Goal: Find specific page/section: Find specific page/section

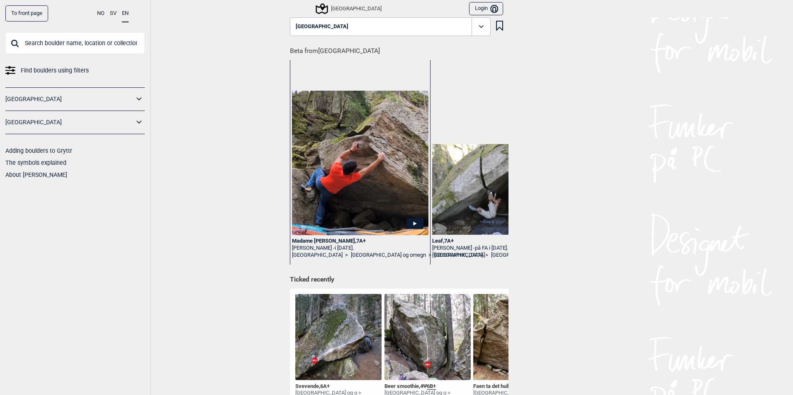
click at [321, 8] on icon at bounding box center [321, 9] width 16 height 16
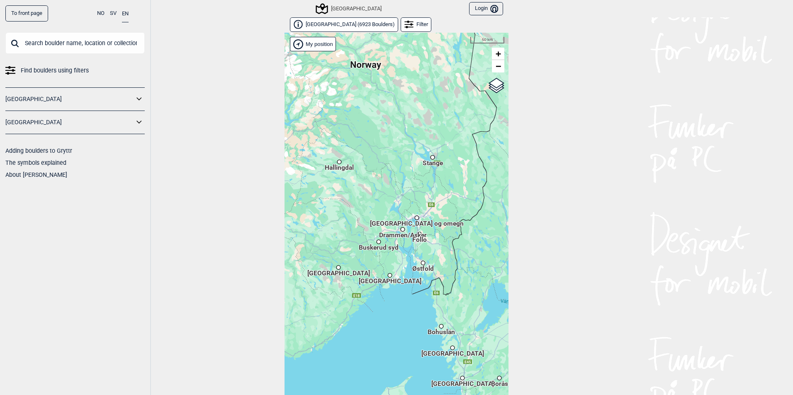
scroll to position [13, 0]
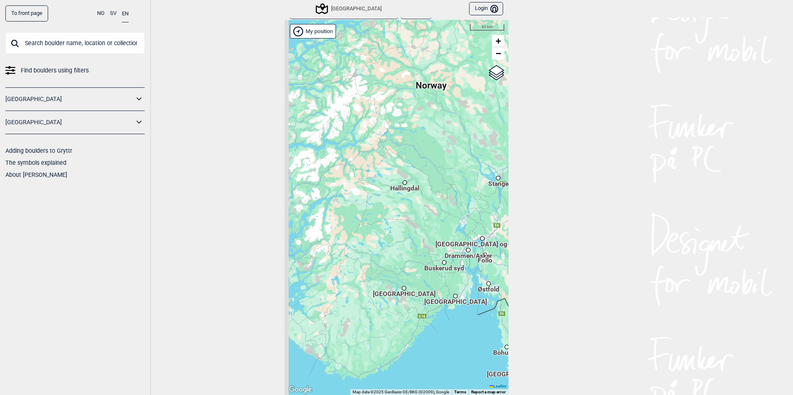
drag, startPoint x: 362, startPoint y: 137, endPoint x: 448, endPoint y: 215, distance: 116.5
click at [451, 215] on div "Hallingdal Stange [GEOGRAPHIC_DATA] syd [GEOGRAPHIC_DATA] og omegn [GEOGRAPHIC_…" at bounding box center [396, 208] width 224 height 376
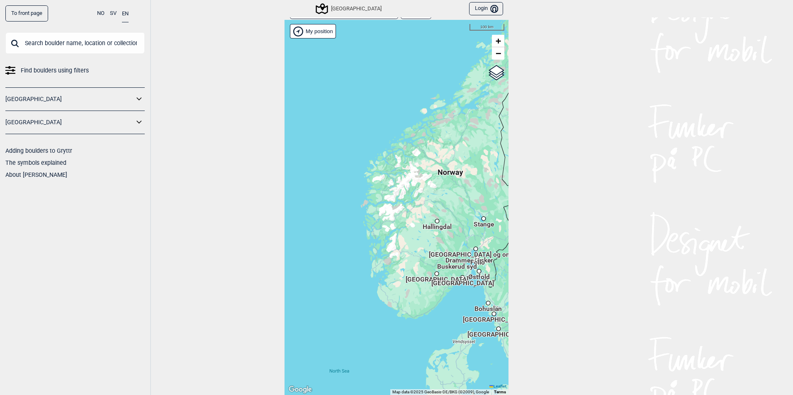
drag, startPoint x: 379, startPoint y: 137, endPoint x: 417, endPoint y: 223, distance: 94.3
click at [415, 220] on div "Hallingdal Stange [GEOGRAPHIC_DATA] syd [GEOGRAPHIC_DATA] og omegn [GEOGRAPHIC_…" at bounding box center [396, 208] width 224 height 376
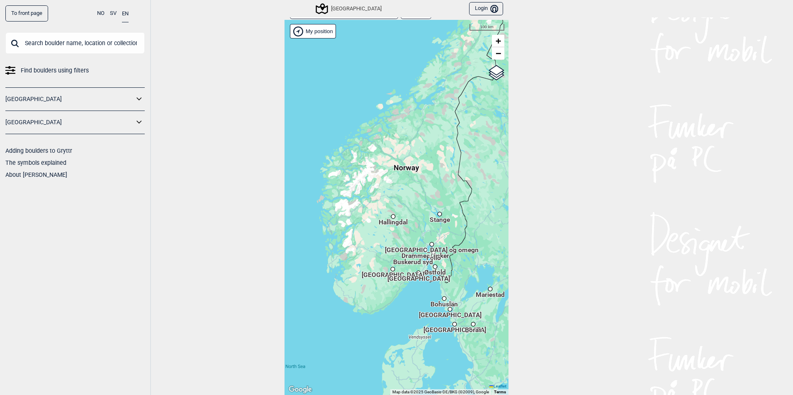
drag, startPoint x: 416, startPoint y: 152, endPoint x: 332, endPoint y: 189, distance: 91.9
click at [336, 188] on div "Hallingdal Stange [GEOGRAPHIC_DATA] syd [GEOGRAPHIC_DATA] og omegn [GEOGRAPHIC_…" at bounding box center [396, 208] width 224 height 376
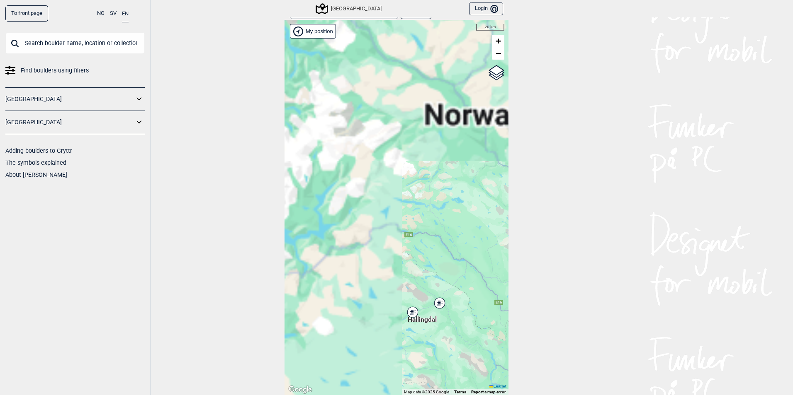
drag, startPoint x: 383, startPoint y: 58, endPoint x: 342, endPoint y: 213, distance: 159.9
click at [343, 209] on div "Hallingdal Stange [GEOGRAPHIC_DATA] syd [GEOGRAPHIC_DATA] og omegn [GEOGRAPHIC_…" at bounding box center [396, 208] width 224 height 376
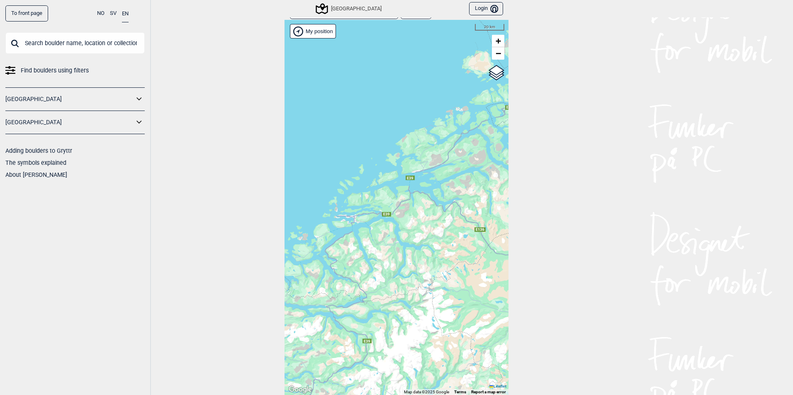
drag, startPoint x: 376, startPoint y: 190, endPoint x: 534, endPoint y: 154, distance: 161.6
click at [531, 157] on div "To front page NO SV EN Find boulders using filters [GEOGRAPHIC_DATA] [GEOGRAPHI…" at bounding box center [396, 197] width 793 height 395
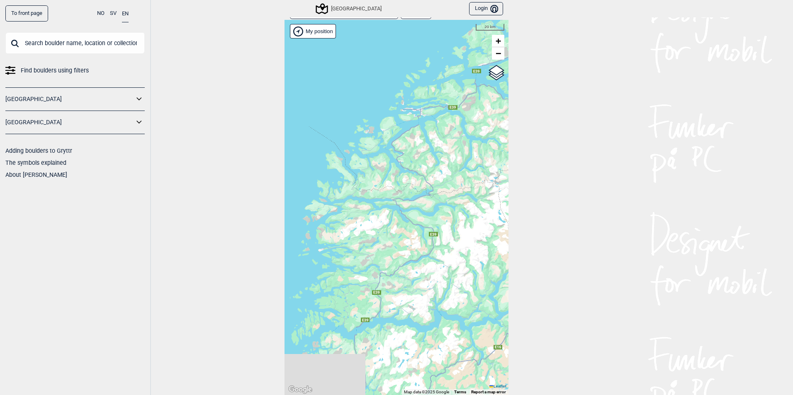
drag, startPoint x: 407, startPoint y: 235, endPoint x: 454, endPoint y: 165, distance: 83.9
click at [447, 169] on div "Hallingdal Stange [GEOGRAPHIC_DATA] syd [GEOGRAPHIC_DATA] og omegn [GEOGRAPHIC_…" at bounding box center [396, 208] width 224 height 376
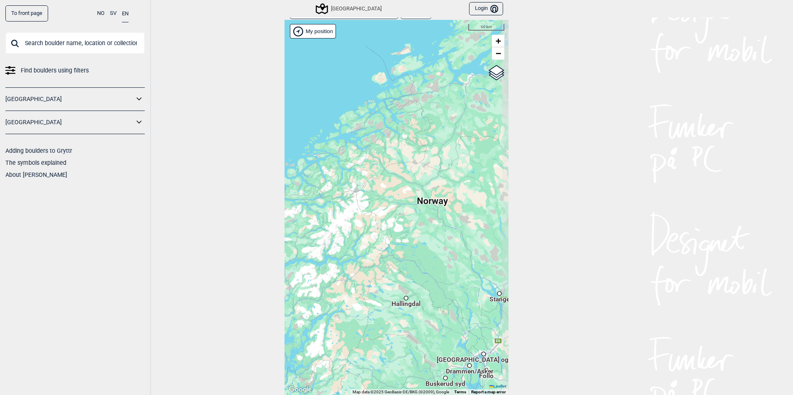
drag, startPoint x: 462, startPoint y: 284, endPoint x: 357, endPoint y: 290, distance: 105.4
click at [356, 291] on div "Hallingdal Stange [GEOGRAPHIC_DATA] syd [GEOGRAPHIC_DATA] og omegn [GEOGRAPHIC_…" at bounding box center [396, 208] width 224 height 376
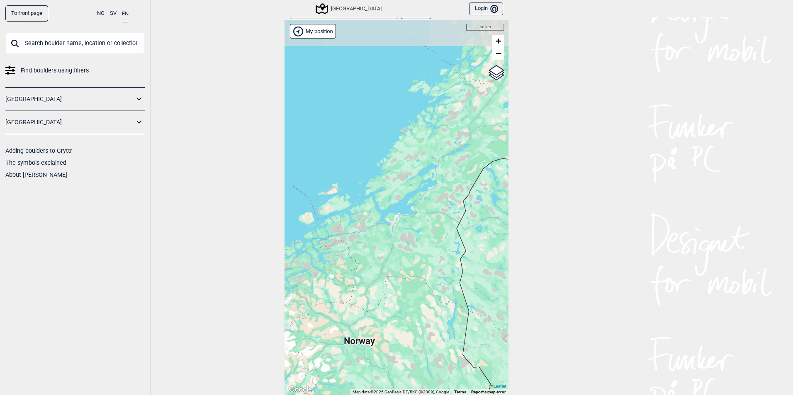
drag, startPoint x: 425, startPoint y: 165, endPoint x: 353, endPoint y: 293, distance: 146.3
click at [353, 293] on div "Hallingdal Stange [GEOGRAPHIC_DATA] syd [GEOGRAPHIC_DATA] og omegn [GEOGRAPHIC_…" at bounding box center [396, 208] width 224 height 376
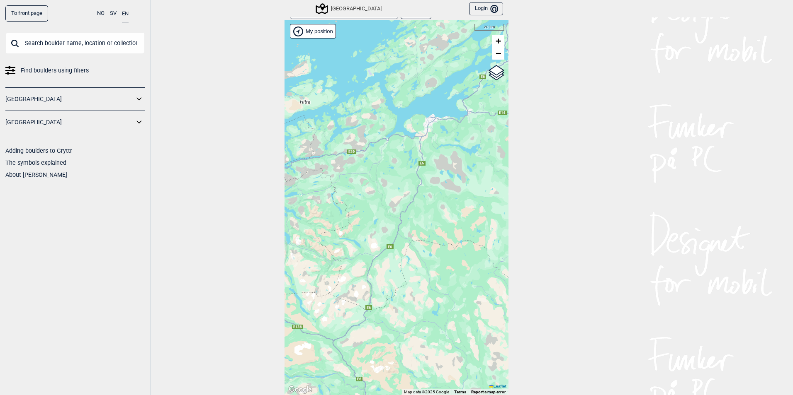
drag, startPoint x: 388, startPoint y: 165, endPoint x: 402, endPoint y: 195, distance: 33.0
click at [401, 194] on div "Hallingdal Stange [GEOGRAPHIC_DATA] syd [GEOGRAPHIC_DATA] og omegn [GEOGRAPHIC_…" at bounding box center [396, 208] width 224 height 376
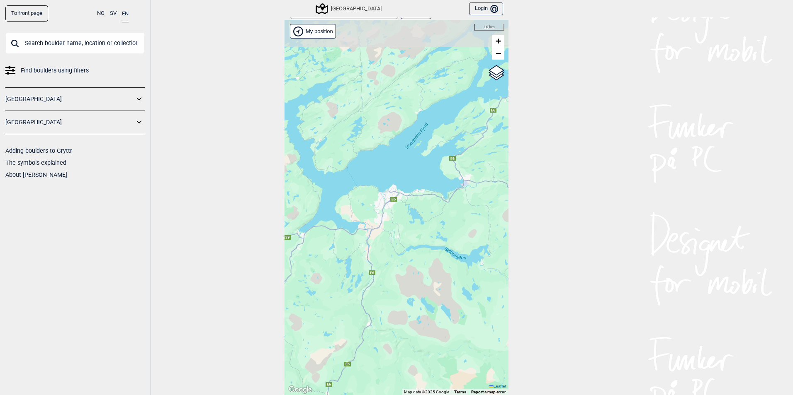
drag, startPoint x: 419, startPoint y: 116, endPoint x: 328, endPoint y: 216, distance: 134.4
click at [318, 229] on div "Hallingdal Stange [GEOGRAPHIC_DATA] syd [GEOGRAPHIC_DATA] og omegn [GEOGRAPHIC_…" at bounding box center [396, 208] width 224 height 376
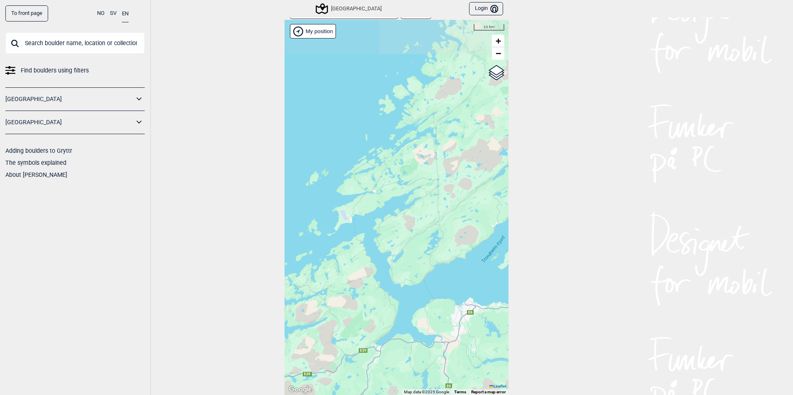
drag, startPoint x: 364, startPoint y: 124, endPoint x: 485, endPoint y: 78, distance: 129.5
click at [488, 87] on div "Hallingdal Stange [GEOGRAPHIC_DATA] syd [GEOGRAPHIC_DATA] og omegn [GEOGRAPHIC_…" at bounding box center [396, 208] width 224 height 376
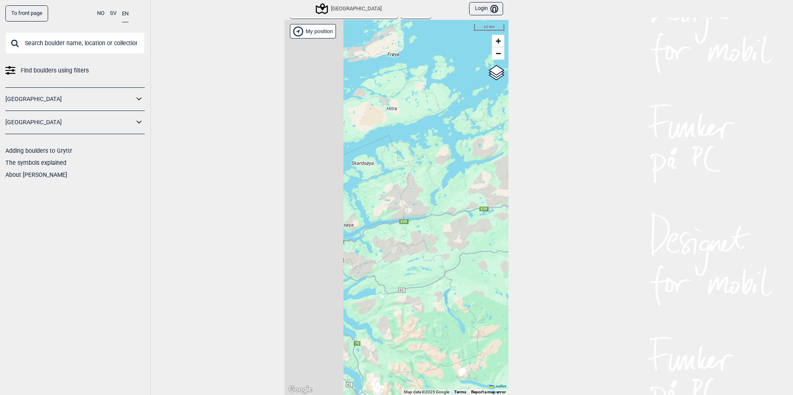
drag, startPoint x: 379, startPoint y: 159, endPoint x: 525, endPoint y: 164, distance: 146.0
click at [532, 164] on div "To front page NO SV EN Find boulders using filters [GEOGRAPHIC_DATA] [GEOGRAPHI…" at bounding box center [396, 197] width 793 height 395
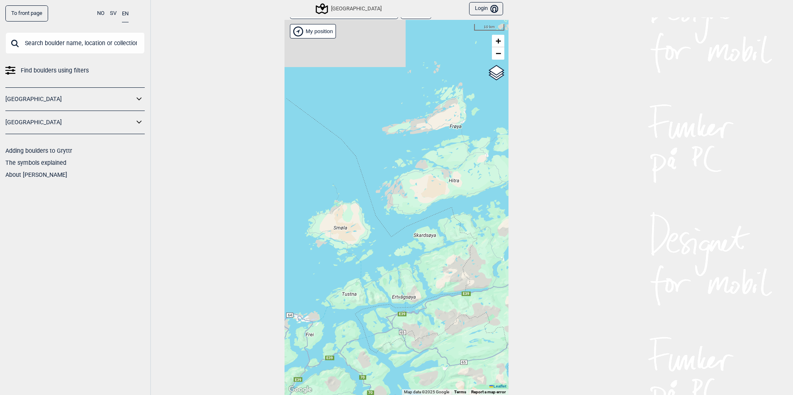
drag, startPoint x: 405, startPoint y: 221, endPoint x: 391, endPoint y: 265, distance: 46.7
click at [387, 277] on div "Hallingdal Stange [GEOGRAPHIC_DATA] syd [GEOGRAPHIC_DATA] og omegn [GEOGRAPHIC_…" at bounding box center [396, 208] width 224 height 376
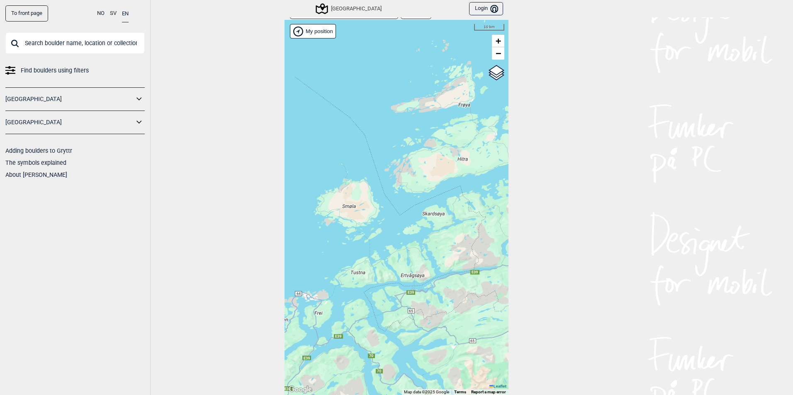
drag, startPoint x: 455, startPoint y: 188, endPoint x: 513, endPoint y: 109, distance: 98.1
click at [504, 130] on div "Hallingdal Stange [GEOGRAPHIC_DATA] syd [GEOGRAPHIC_DATA] og omegn [GEOGRAPHIC_…" at bounding box center [396, 208] width 224 height 376
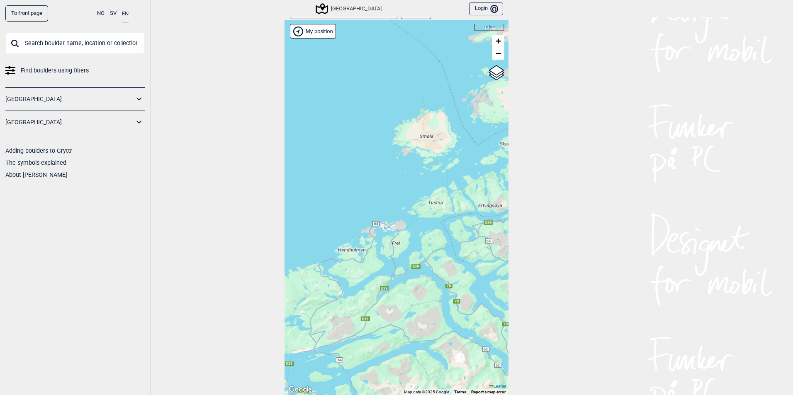
drag, startPoint x: 411, startPoint y: 256, endPoint x: 446, endPoint y: 156, distance: 105.9
click at [435, 172] on div "Hallingdal Stange [GEOGRAPHIC_DATA] syd [GEOGRAPHIC_DATA] og omegn [GEOGRAPHIC_…" at bounding box center [396, 208] width 224 height 376
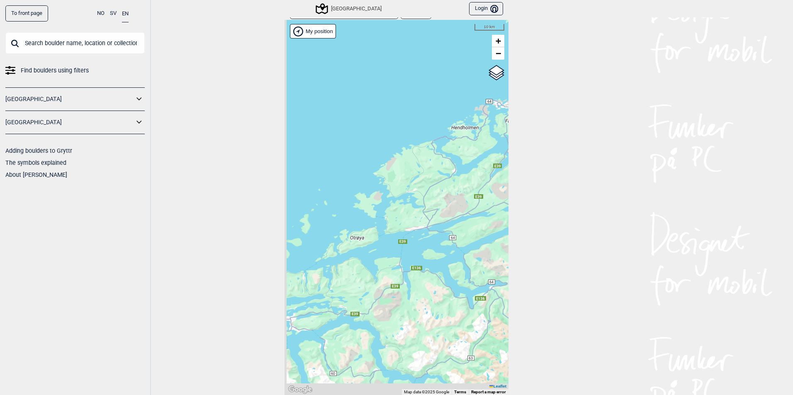
drag, startPoint x: 385, startPoint y: 214, endPoint x: 488, endPoint y: 180, distance: 108.2
click at [488, 180] on div "Hallingdal Stange [GEOGRAPHIC_DATA] syd [GEOGRAPHIC_DATA] og omegn [GEOGRAPHIC_…" at bounding box center [396, 208] width 224 height 376
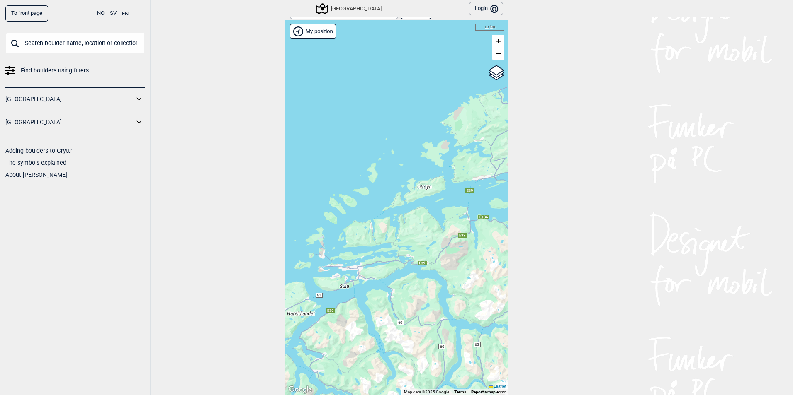
drag, startPoint x: 417, startPoint y: 224, endPoint x: 478, endPoint y: 179, distance: 76.1
click at [477, 180] on div "Hallingdal Stange [GEOGRAPHIC_DATA] syd [GEOGRAPHIC_DATA] og omegn [GEOGRAPHIC_…" at bounding box center [396, 208] width 224 height 376
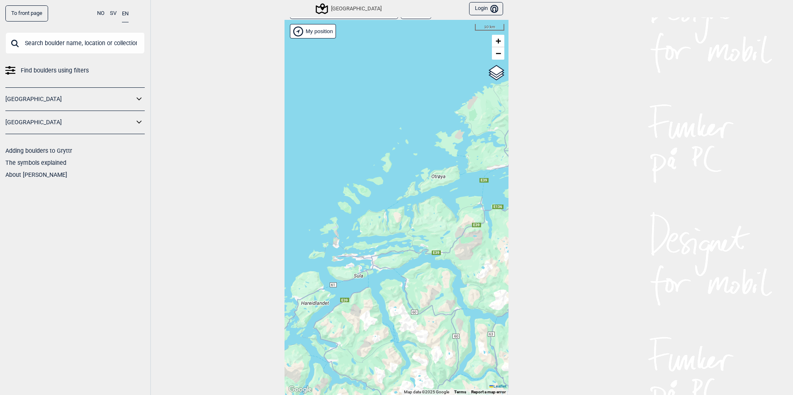
drag, startPoint x: 429, startPoint y: 234, endPoint x: 455, endPoint y: 215, distance: 32.6
click at [439, 228] on div "Hallingdal Stange [GEOGRAPHIC_DATA] syd [GEOGRAPHIC_DATA] og omegn [GEOGRAPHIC_…" at bounding box center [396, 208] width 224 height 376
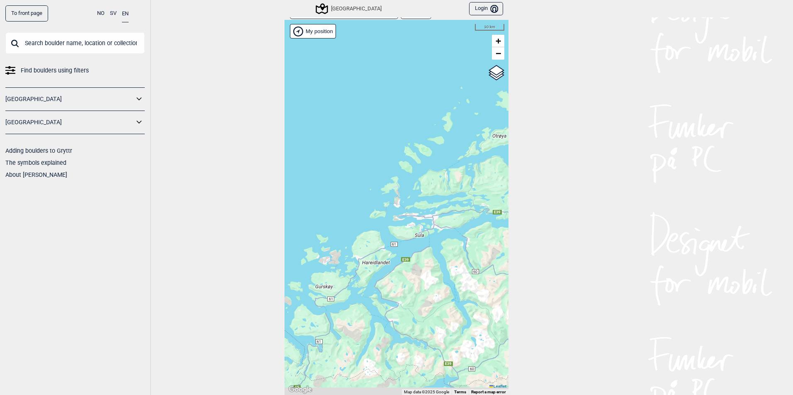
drag, startPoint x: 399, startPoint y: 264, endPoint x: 454, endPoint y: 218, distance: 71.5
click at [443, 232] on div "Hallingdal Stange [GEOGRAPHIC_DATA] syd [GEOGRAPHIC_DATA] og omegn [GEOGRAPHIC_…" at bounding box center [396, 208] width 224 height 376
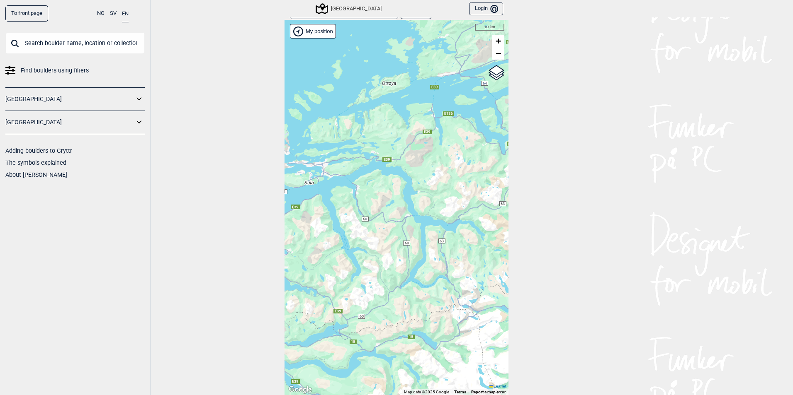
drag, startPoint x: 402, startPoint y: 270, endPoint x: 203, endPoint y: 253, distance: 199.7
click at [218, 256] on div "To front page NO SV EN Find boulders using filters [GEOGRAPHIC_DATA] [GEOGRAPHI…" at bounding box center [396, 197] width 793 height 395
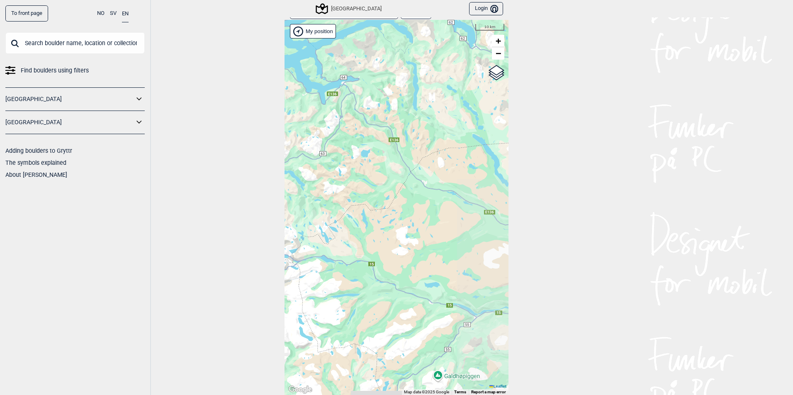
drag, startPoint x: 368, startPoint y: 200, endPoint x: 250, endPoint y: 161, distance: 123.6
click at [249, 160] on div "To front page NO SV EN Find boulders using filters [GEOGRAPHIC_DATA] [GEOGRAPHI…" at bounding box center [396, 197] width 793 height 395
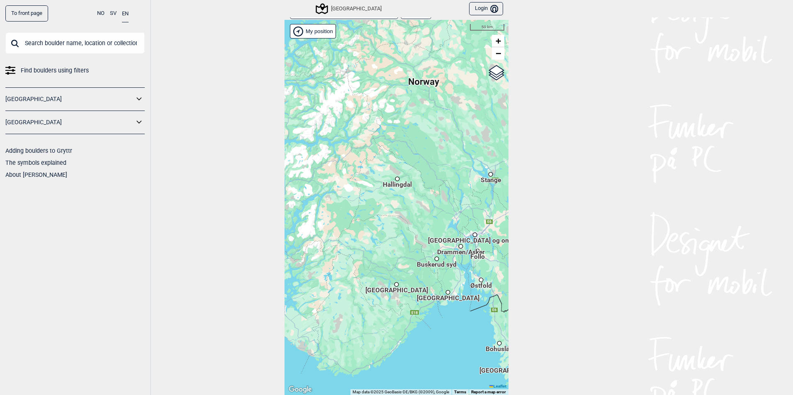
drag, startPoint x: 370, startPoint y: 119, endPoint x: 398, endPoint y: 246, distance: 130.3
click at [396, 245] on div "Hallingdal Stange [GEOGRAPHIC_DATA] syd [GEOGRAPHIC_DATA] og omegn [GEOGRAPHIC_…" at bounding box center [396, 208] width 224 height 376
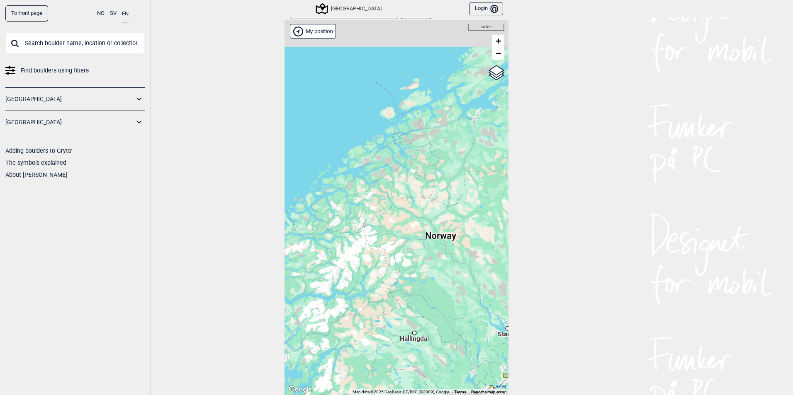
drag, startPoint x: 376, startPoint y: 167, endPoint x: 345, endPoint y: 217, distance: 59.6
click at [339, 230] on div "Hallingdal Stange [GEOGRAPHIC_DATA] syd [GEOGRAPHIC_DATA] og omegn [GEOGRAPHIC_…" at bounding box center [396, 208] width 224 height 376
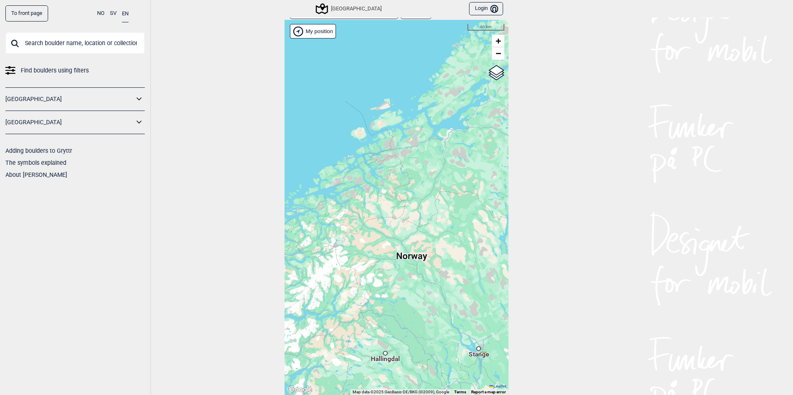
drag, startPoint x: 383, startPoint y: 144, endPoint x: 364, endPoint y: 202, distance: 61.2
click at [362, 205] on div "Hallingdal Stange [GEOGRAPHIC_DATA] syd [GEOGRAPHIC_DATA] og omegn [GEOGRAPHIC_…" at bounding box center [396, 208] width 224 height 376
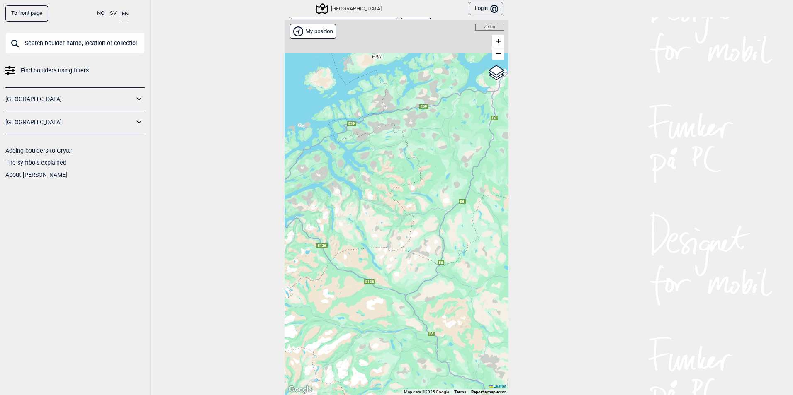
drag, startPoint x: 364, startPoint y: 114, endPoint x: 369, endPoint y: 208, distance: 94.7
click at [369, 204] on div "Hallingdal Stange [GEOGRAPHIC_DATA] syd [GEOGRAPHIC_DATA] og omegn [GEOGRAPHIC_…" at bounding box center [396, 208] width 224 height 376
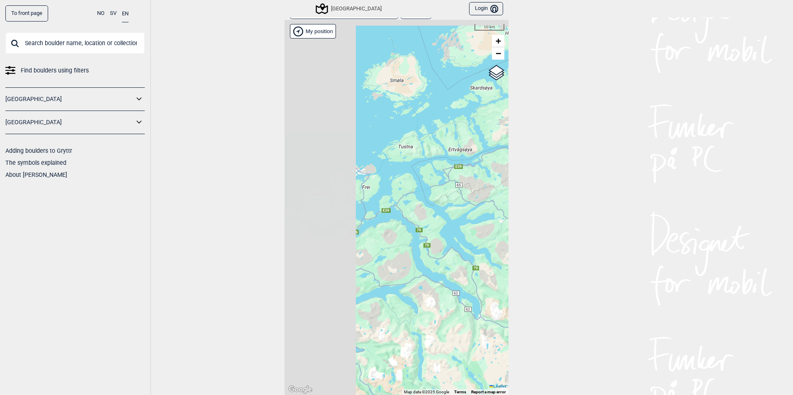
drag, startPoint x: 342, startPoint y: 102, endPoint x: 454, endPoint y: 116, distance: 111.9
click at [451, 116] on div "Hallingdal Stange [GEOGRAPHIC_DATA] syd [GEOGRAPHIC_DATA] og omegn [GEOGRAPHIC_…" at bounding box center [396, 208] width 224 height 376
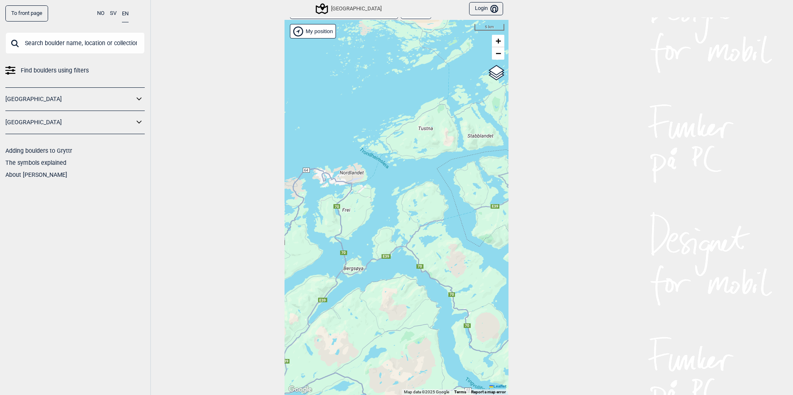
drag, startPoint x: 430, startPoint y: 168, endPoint x: 372, endPoint y: 202, distance: 67.1
click at [376, 202] on div "Hallingdal Stange [GEOGRAPHIC_DATA] syd [GEOGRAPHIC_DATA] og omegn [GEOGRAPHIC_…" at bounding box center [396, 208] width 224 height 376
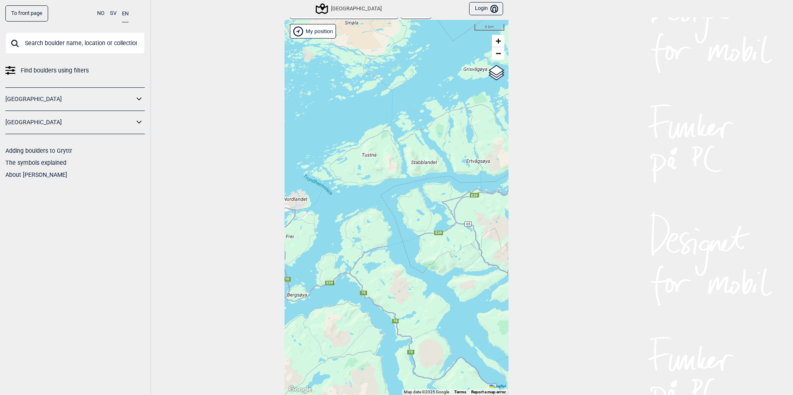
drag, startPoint x: 446, startPoint y: 177, endPoint x: 379, endPoint y: 182, distance: 66.9
click at [377, 181] on div "Hallingdal Stange [GEOGRAPHIC_DATA] syd [GEOGRAPHIC_DATA] og omegn [GEOGRAPHIC_…" at bounding box center [396, 208] width 224 height 376
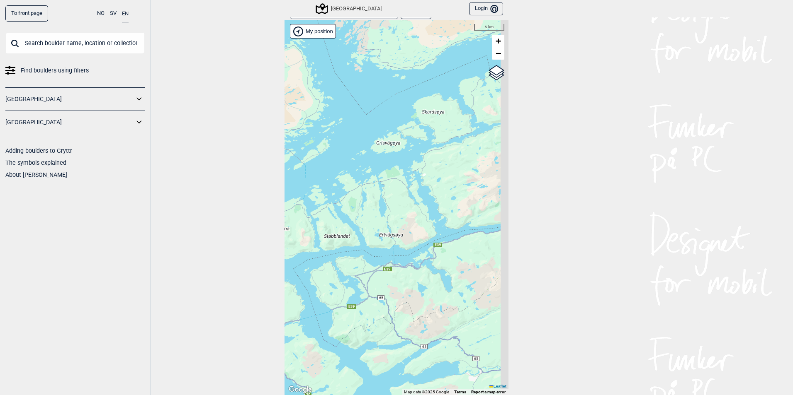
drag, startPoint x: 434, startPoint y: 135, endPoint x: 415, endPoint y: 213, distance: 79.9
click at [415, 212] on div "Hallingdal Stange [GEOGRAPHIC_DATA] syd [GEOGRAPHIC_DATA] og omegn [GEOGRAPHIC_…" at bounding box center [396, 208] width 224 height 376
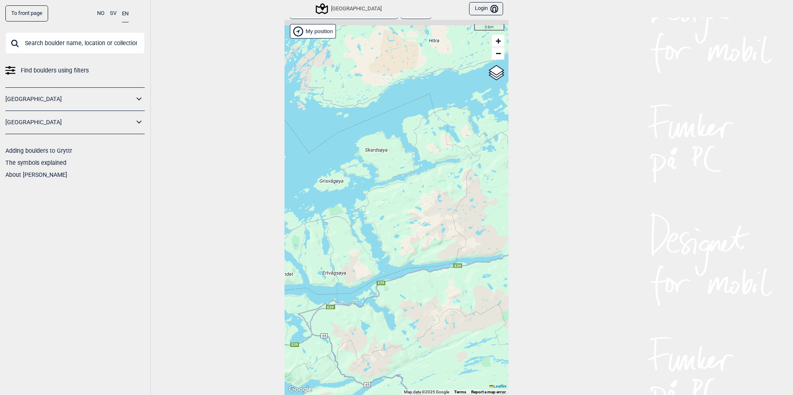
drag, startPoint x: 437, startPoint y: 165, endPoint x: 386, endPoint y: 193, distance: 57.9
click at [388, 191] on div "Hallingdal Stange [GEOGRAPHIC_DATA] syd [GEOGRAPHIC_DATA] og omegn [GEOGRAPHIC_…" at bounding box center [396, 208] width 224 height 376
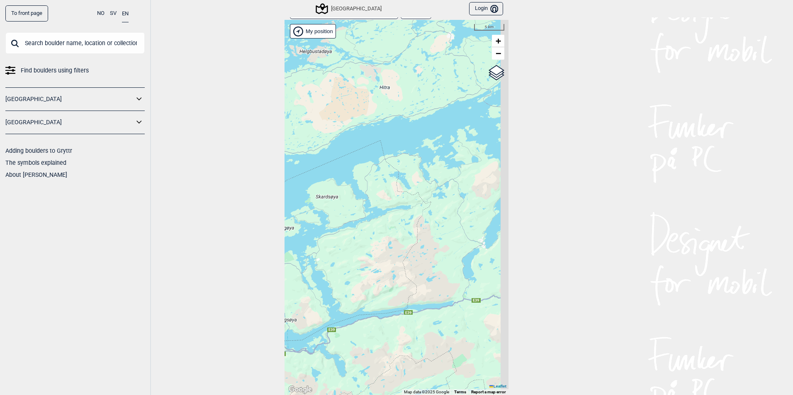
drag
click at [382, 187] on div "Hallingdal Stange [GEOGRAPHIC_DATA] syd [GEOGRAPHIC_DATA] og omegn [GEOGRAPHIC_…" at bounding box center [396, 208] width 224 height 376
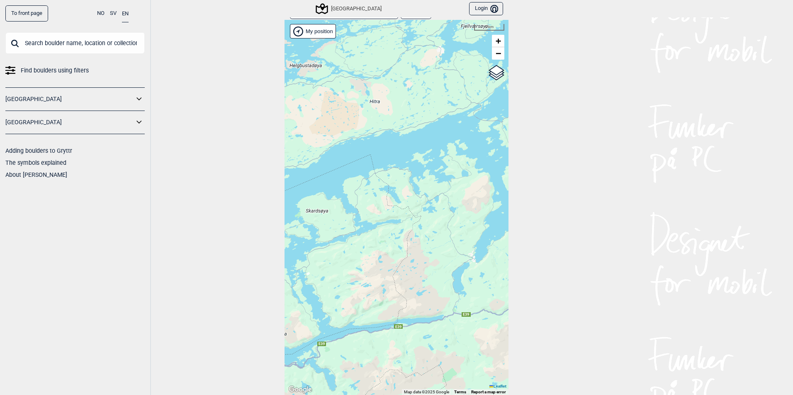
drag, startPoint x: 448, startPoint y: 173, endPoint x: 368, endPoint y: 208, distance: 87.0
click at [378, 206] on div "Hallingdal Stange [GEOGRAPHIC_DATA] syd [GEOGRAPHIC_DATA] og omegn [GEOGRAPHIC_…" at bounding box center [396, 208] width 224 height 376
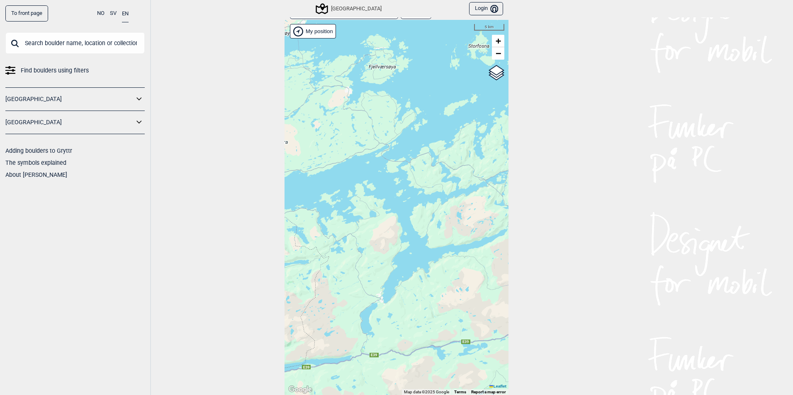
click at [395, 160] on div "Hallingdal Stange [GEOGRAPHIC_DATA] syd [GEOGRAPHIC_DATA] og omegn [GEOGRAPHIC_…" at bounding box center [396, 208] width 224 height 376
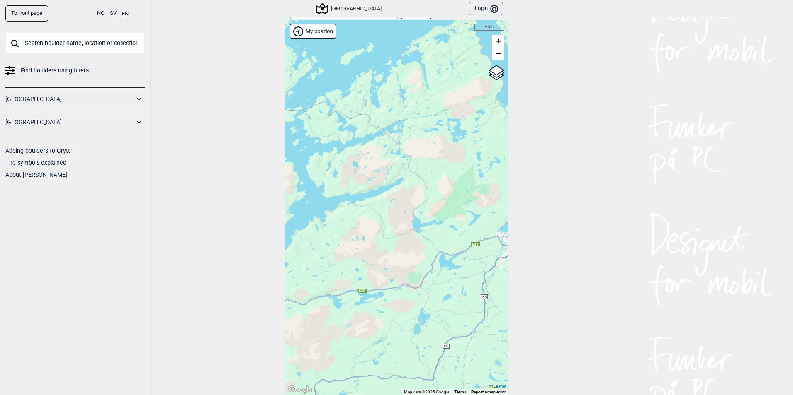
click at [439, 257] on div "Hallingdal Stange [GEOGRAPHIC_DATA] syd [GEOGRAPHIC_DATA] og omegn [GEOGRAPHIC_…" at bounding box center [396, 208] width 224 height 376
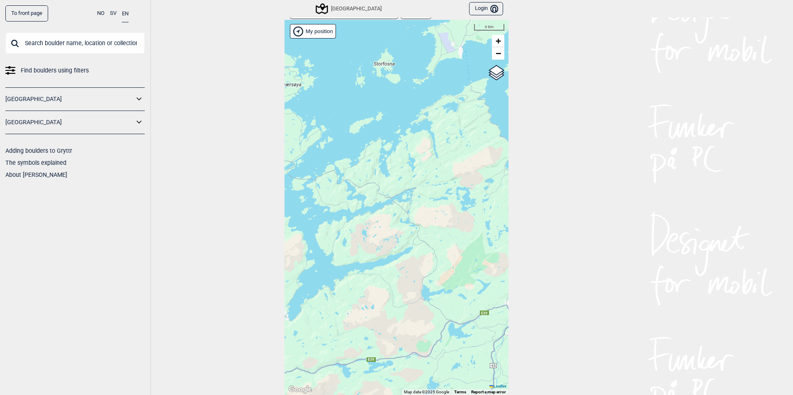
click at [465, 237] on div "Hallingdal Stange [GEOGRAPHIC_DATA] syd [GEOGRAPHIC_DATA] og omegn [GEOGRAPHIC_…" at bounding box center [396, 208] width 224 height 376
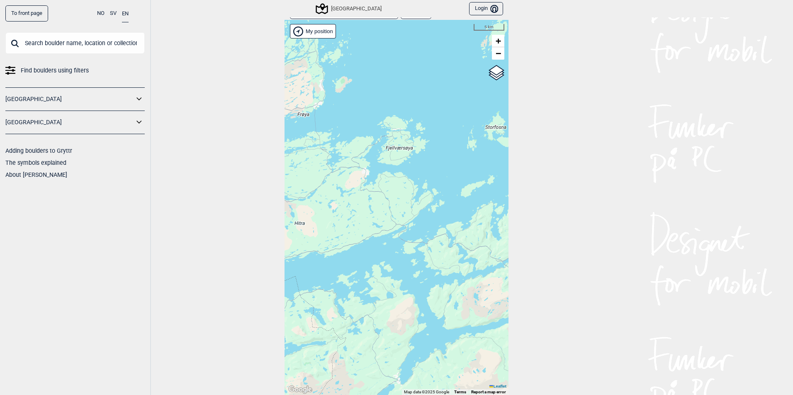
click at [468, 179] on div "Hallingdal Stange [GEOGRAPHIC_DATA] syd [GEOGRAPHIC_DATA] og omegn [GEOGRAPHIC_…" at bounding box center [396, 208] width 224 height 376
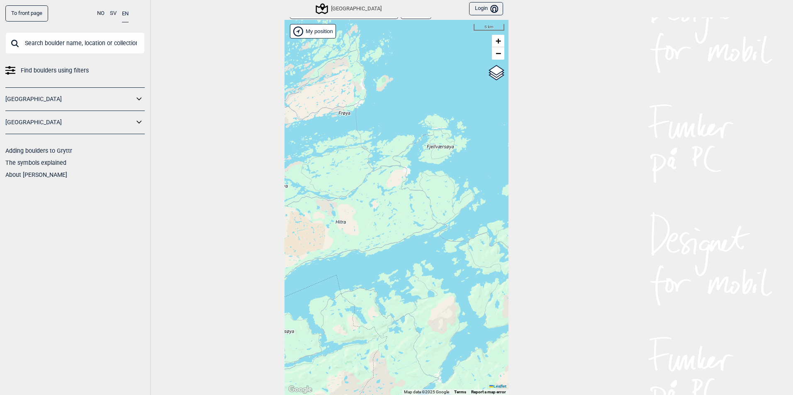
click at [421, 169] on div "Hallingdal Stange [GEOGRAPHIC_DATA] syd [GEOGRAPHIC_DATA] og omegn [GEOGRAPHIC_…" at bounding box center [396, 208] width 224 height 376
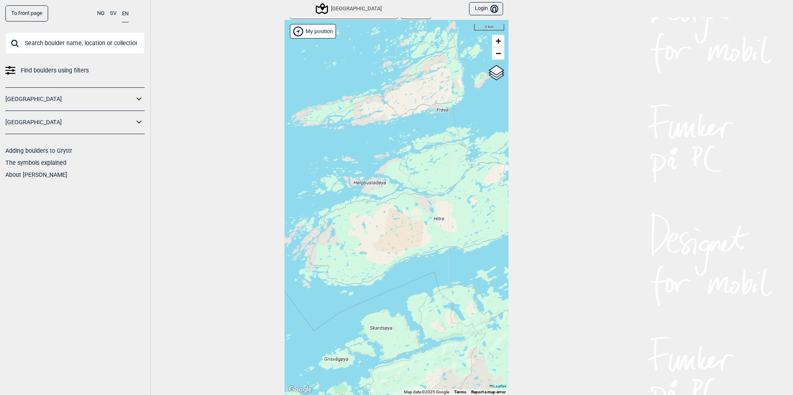
click at [443, 164] on div "Hallingdal Stange [GEOGRAPHIC_DATA] syd [GEOGRAPHIC_DATA] og omegn [GEOGRAPHIC_…" at bounding box center [396, 208] width 224 height 376
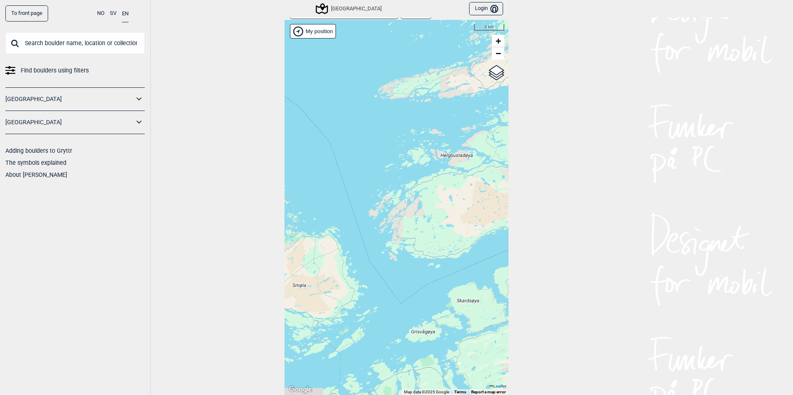
click at [449, 163] on div "Hallingdal Stange [GEOGRAPHIC_DATA] syd [GEOGRAPHIC_DATA] og omegn [GEOGRAPHIC_…" at bounding box center [396, 208] width 224 height 376
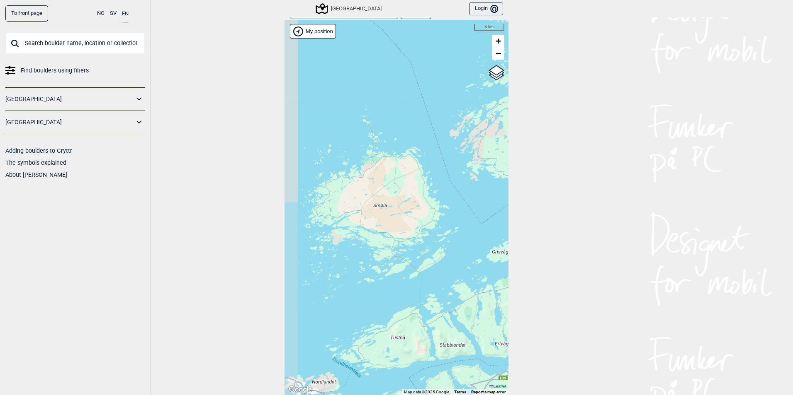
click at [468, 198] on div "Hallingdal Stange [GEOGRAPHIC_DATA] syd [GEOGRAPHIC_DATA] og omegn [GEOGRAPHIC_…" at bounding box center [396, 208] width 224 height 376
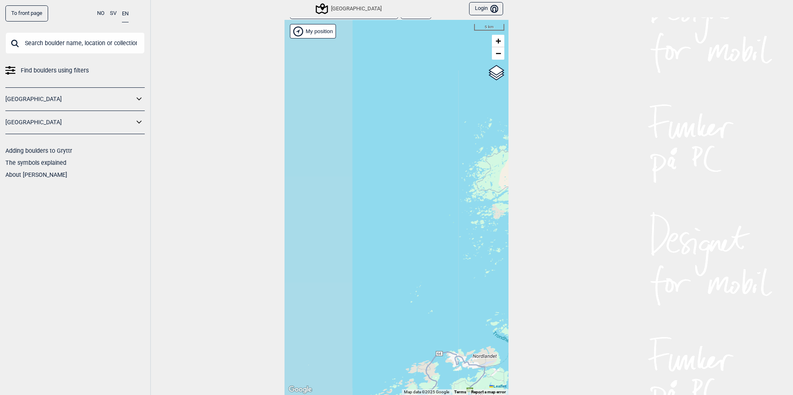
click at [393, 172] on div "Hallingdal Stange [GEOGRAPHIC_DATA] syd [GEOGRAPHIC_DATA] og omegn [GEOGRAPHIC_…" at bounding box center [396, 208] width 224 height 376
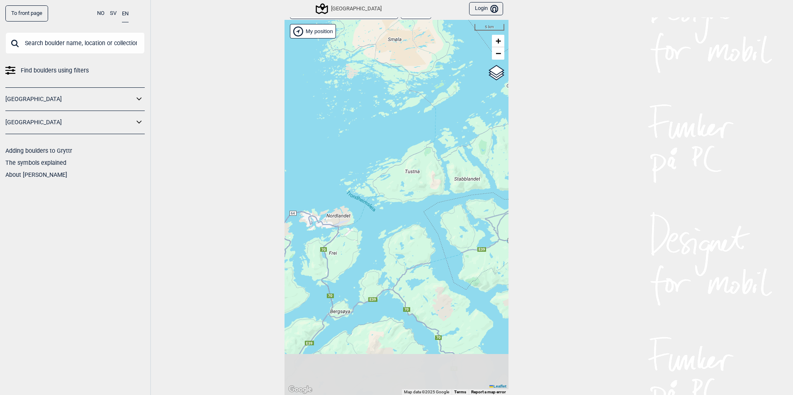
click at [423, 187] on div "Hallingdal Stange [GEOGRAPHIC_DATA] syd [GEOGRAPHIC_DATA] og omegn [GEOGRAPHIC_…" at bounding box center [396, 208] width 224 height 376
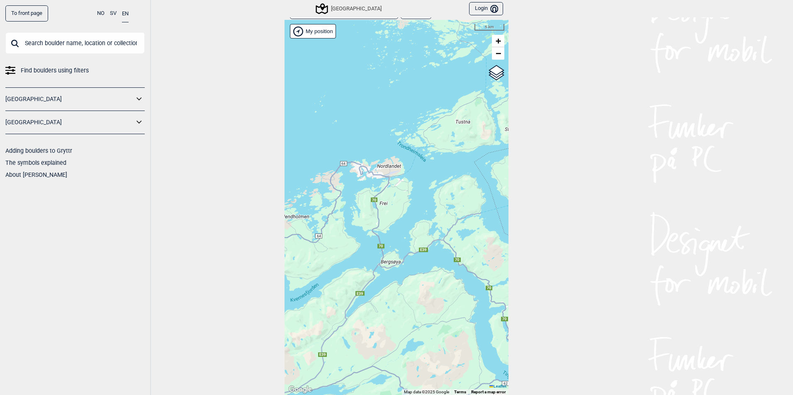
click at [410, 220] on div "Hallingdal Stange [GEOGRAPHIC_DATA] syd [GEOGRAPHIC_DATA] og omegn [GEOGRAPHIC_…" at bounding box center [396, 208] width 224 height 376
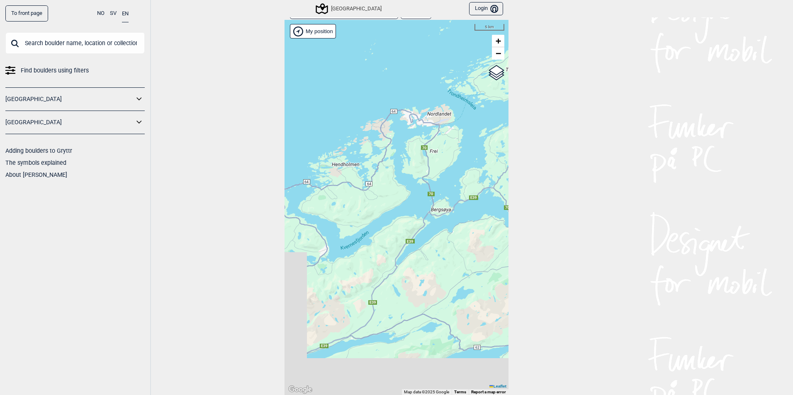
click at [365, 240] on div "Hallingdal Stange [GEOGRAPHIC_DATA] syd [GEOGRAPHIC_DATA] og omegn [GEOGRAPHIC_…" at bounding box center [396, 208] width 224 height 376
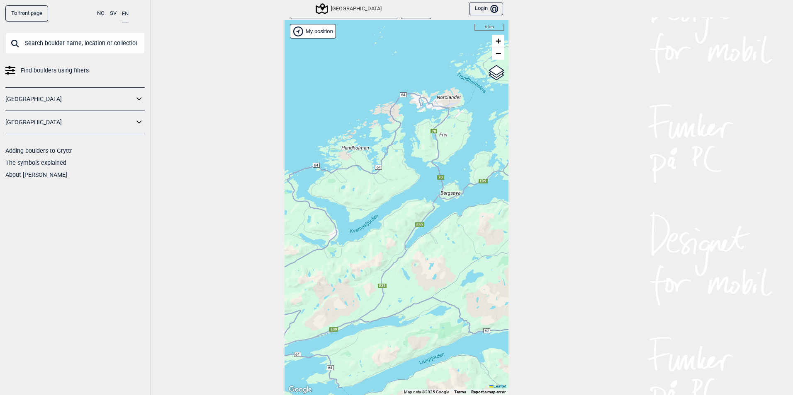
click at [432, 222] on div "Hallingdal Stange [GEOGRAPHIC_DATA] syd [GEOGRAPHIC_DATA] og omegn [GEOGRAPHIC_…" at bounding box center [396, 208] width 224 height 376
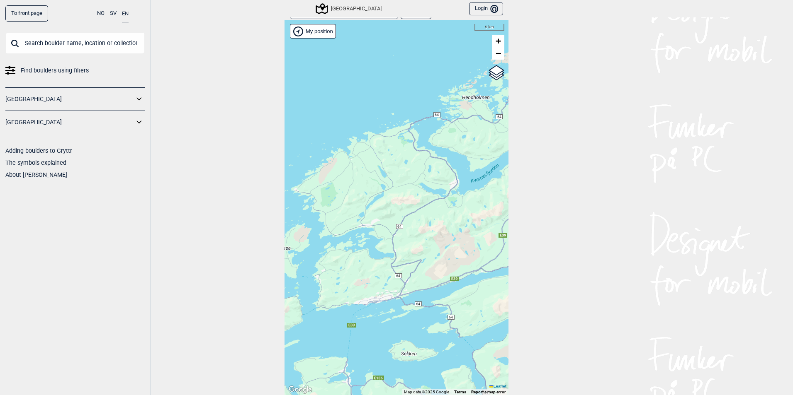
click at [444, 236] on div "Hallingdal Stange [GEOGRAPHIC_DATA] syd [GEOGRAPHIC_DATA] og omegn [GEOGRAPHIC_…" at bounding box center [396, 208] width 224 height 376
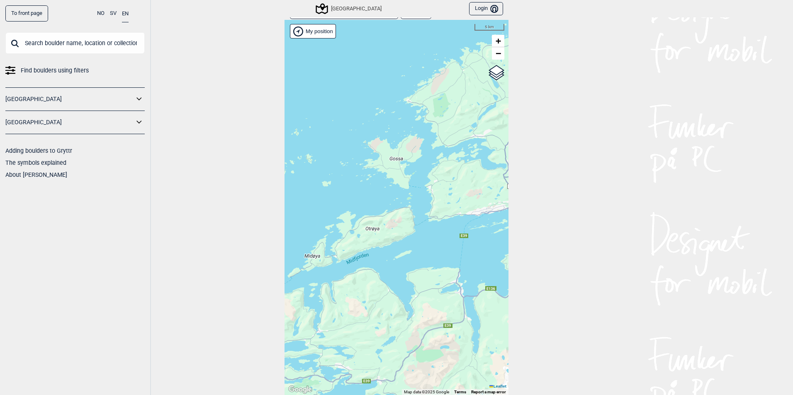
click at [398, 224] on div "Hallingdal Stange [GEOGRAPHIC_DATA] syd [GEOGRAPHIC_DATA] og omegn [GEOGRAPHIC_…" at bounding box center [396, 208] width 224 height 376
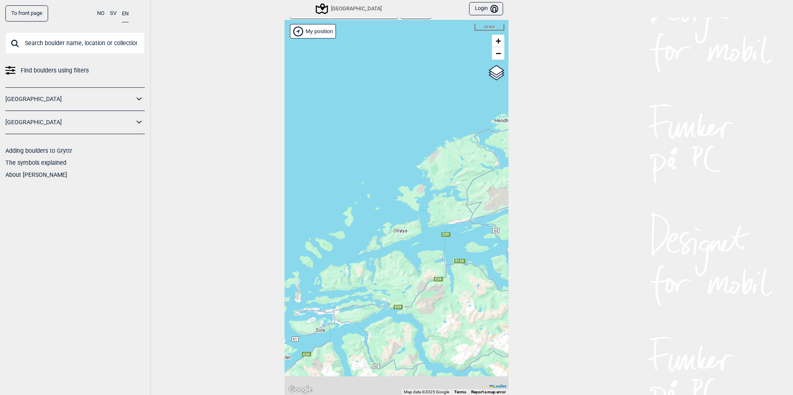
click at [427, 249] on div "Hallingdal Stange [GEOGRAPHIC_DATA] syd [GEOGRAPHIC_DATA] og omegn [GEOGRAPHIC_…" at bounding box center [396, 208] width 224 height 376
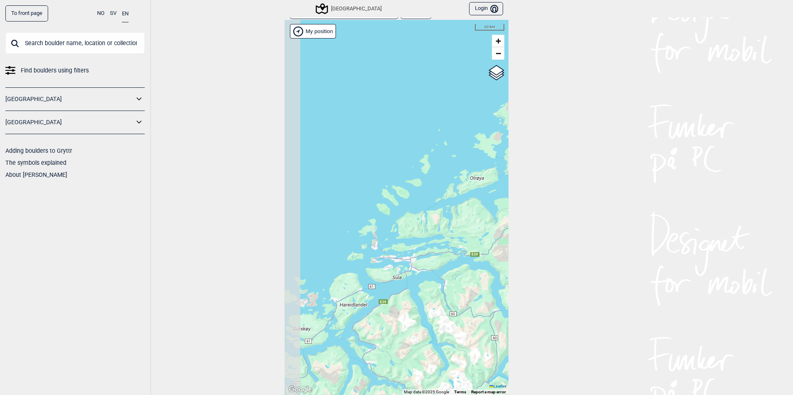
click at [425, 255] on div "Hallingdal Stange [GEOGRAPHIC_DATA] syd [GEOGRAPHIC_DATA] og omegn [GEOGRAPHIC_…" at bounding box center [396, 208] width 224 height 376
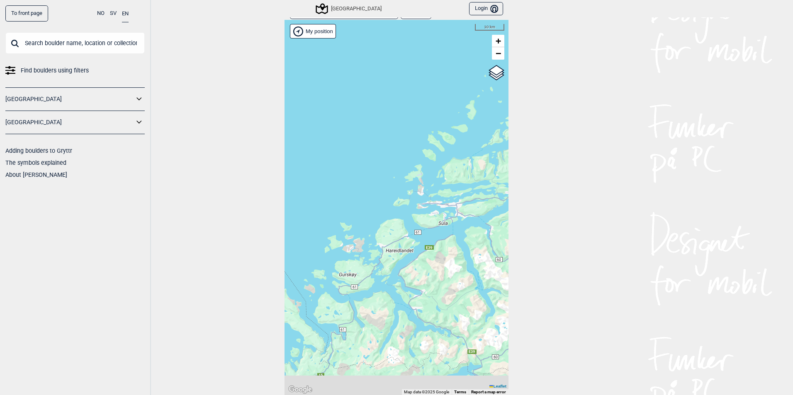
click at [420, 256] on div "Hallingdal Stange [GEOGRAPHIC_DATA] syd [GEOGRAPHIC_DATA] og omegn [GEOGRAPHIC_…" at bounding box center [396, 208] width 224 height 376
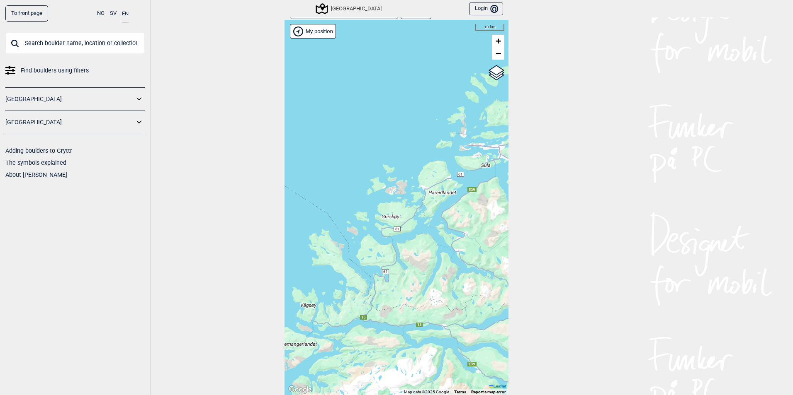
click at [446, 234] on div "Hallingdal Stange [GEOGRAPHIC_DATA] syd [GEOGRAPHIC_DATA] og omegn [GEOGRAPHIC_…" at bounding box center [396, 208] width 224 height 376
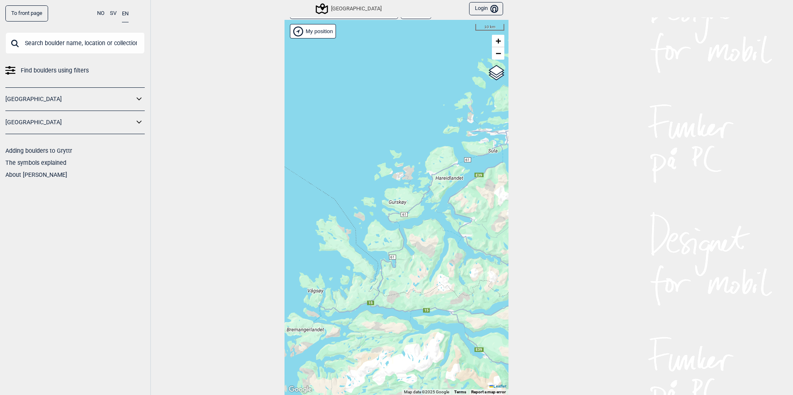
click at [446, 247] on div "Hallingdal Stange [GEOGRAPHIC_DATA] syd [GEOGRAPHIC_DATA] og omegn [GEOGRAPHIC_…" at bounding box center [396, 208] width 224 height 376
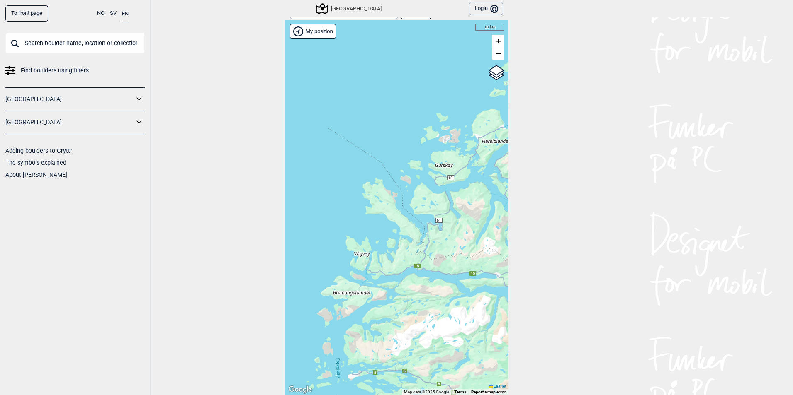
click at [412, 213] on div "Hallingdal Stange [GEOGRAPHIC_DATA] syd [GEOGRAPHIC_DATA] og omegn [GEOGRAPHIC_…" at bounding box center [396, 208] width 224 height 376
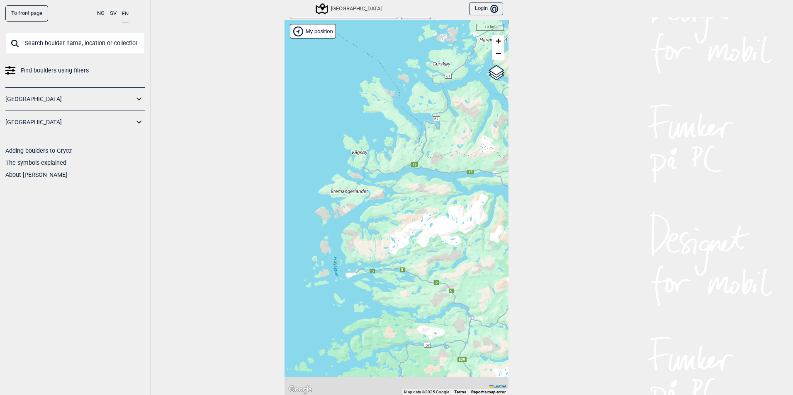
click at [467, 192] on div "Hallingdal Stange [GEOGRAPHIC_DATA] syd [GEOGRAPHIC_DATA] og omegn [GEOGRAPHIC_…" at bounding box center [396, 208] width 224 height 376
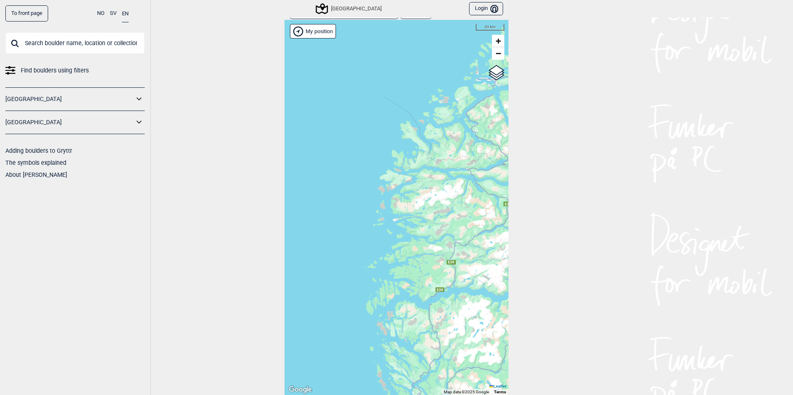
click at [389, 167] on div "Hallingdal Stange [GEOGRAPHIC_DATA] syd [GEOGRAPHIC_DATA] og omegn [GEOGRAPHIC_…" at bounding box center [396, 208] width 224 height 376
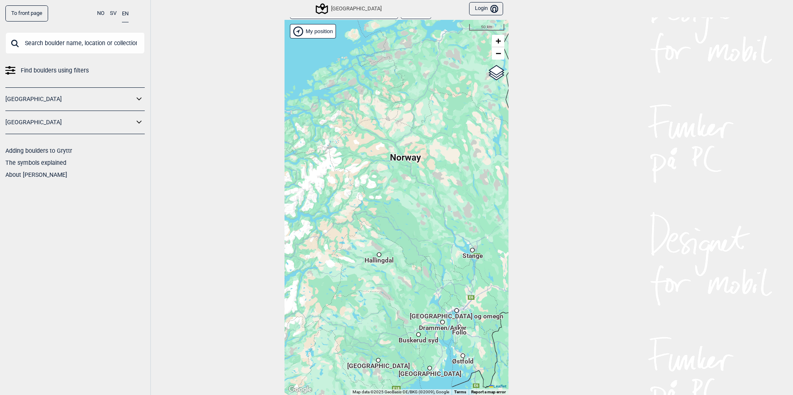
click at [335, 235] on div "Hallingdal Stange [GEOGRAPHIC_DATA] syd [GEOGRAPHIC_DATA] og omegn [GEOGRAPHIC_…" at bounding box center [396, 208] width 224 height 376
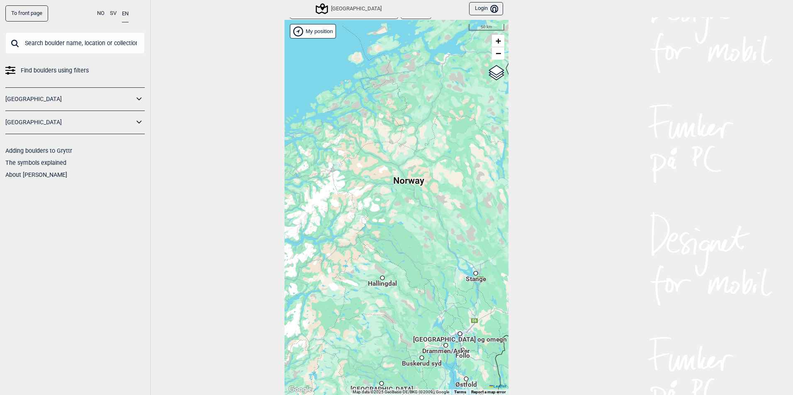
click at [380, 192] on div "Hallingdal Stange [GEOGRAPHIC_DATA] syd [GEOGRAPHIC_DATA] og omegn [GEOGRAPHIC_…" at bounding box center [396, 208] width 224 height 376
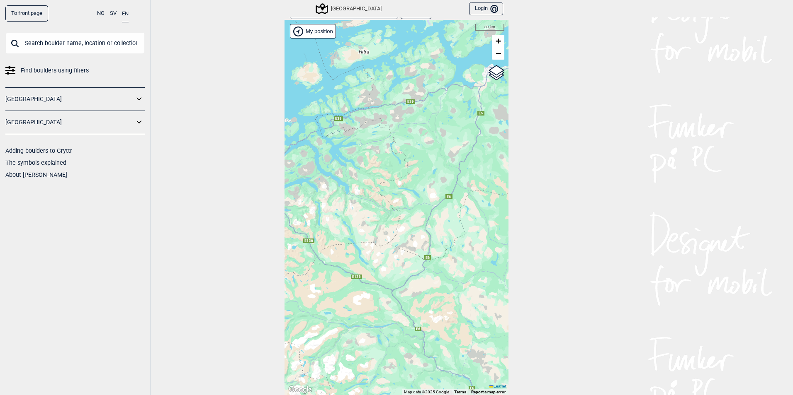
click at [443, 195] on div "Hallingdal Stange [GEOGRAPHIC_DATA] syd [GEOGRAPHIC_DATA] og omegn [GEOGRAPHIC_…" at bounding box center [396, 208] width 224 height 376
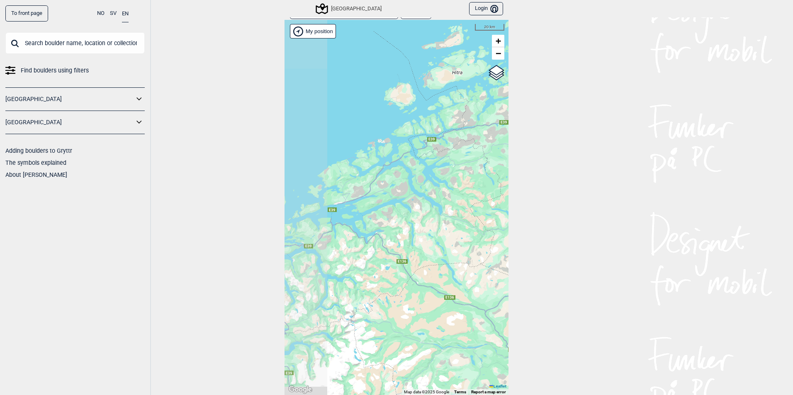
click at [456, 147] on div "Hallingdal Stange [GEOGRAPHIC_DATA] syd [GEOGRAPHIC_DATA] og omegn [GEOGRAPHIC_…" at bounding box center [396, 208] width 224 height 376
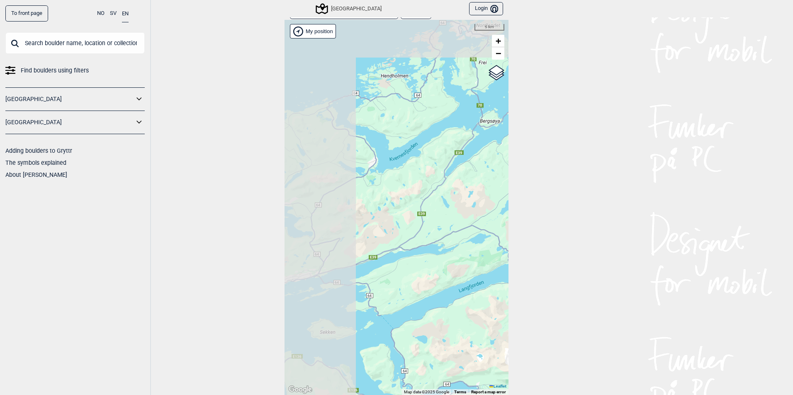
click at [476, 209] on div "Hallingdal Stange [GEOGRAPHIC_DATA] syd [GEOGRAPHIC_DATA] og omegn [GEOGRAPHIC_…" at bounding box center [396, 208] width 224 height 376
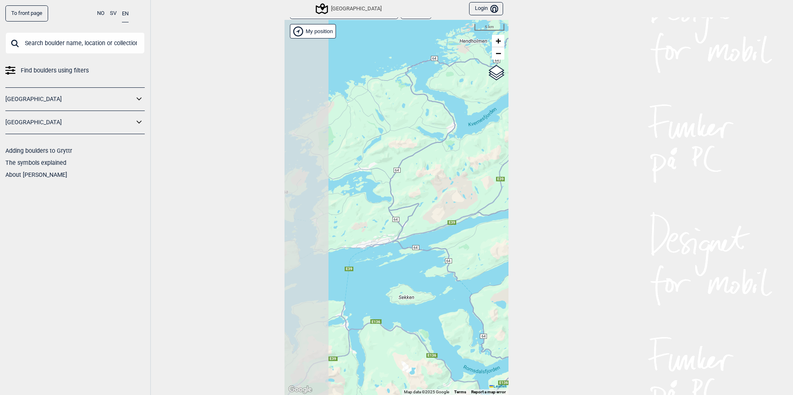
click at [451, 146] on div "Hallingdal Stange [GEOGRAPHIC_DATA] syd [GEOGRAPHIC_DATA] og omegn [GEOGRAPHIC_…" at bounding box center [396, 208] width 224 height 376
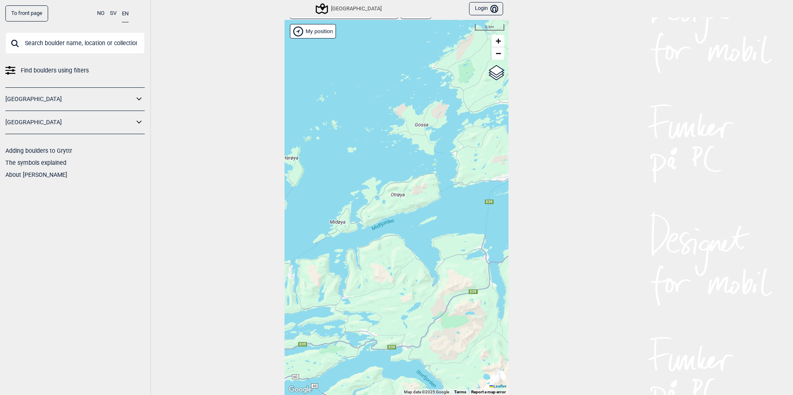
click at [508, 142] on div "To front page NO SV EN Find boulders using filters [GEOGRAPHIC_DATA] [GEOGRAPHI…" at bounding box center [396, 197] width 793 height 395
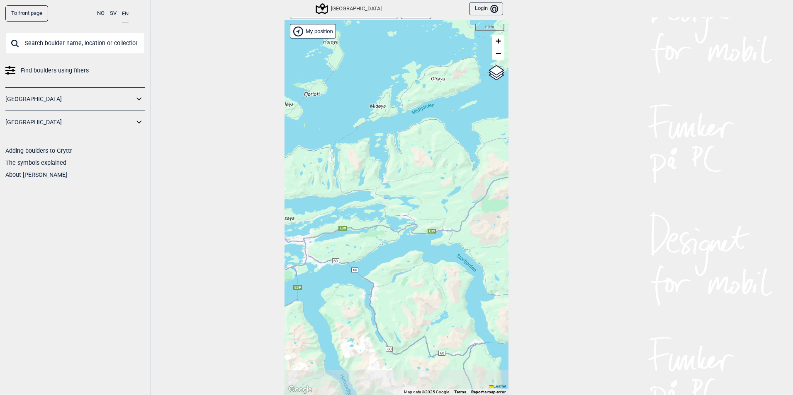
click at [429, 96] on div "Hallingdal Stange [GEOGRAPHIC_DATA] syd [GEOGRAPHIC_DATA] og omegn [GEOGRAPHIC_…" at bounding box center [396, 208] width 224 height 376
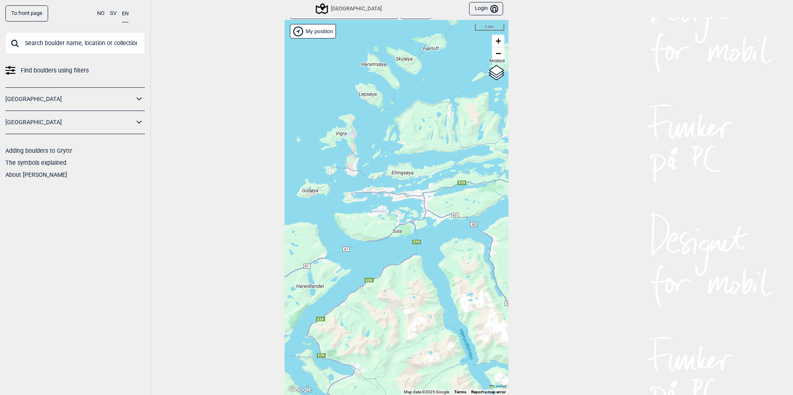
click at [520, 160] on div "To front page NO SV EN Find boulders using filters [GEOGRAPHIC_DATA] [GEOGRAPHI…" at bounding box center [396, 197] width 793 height 395
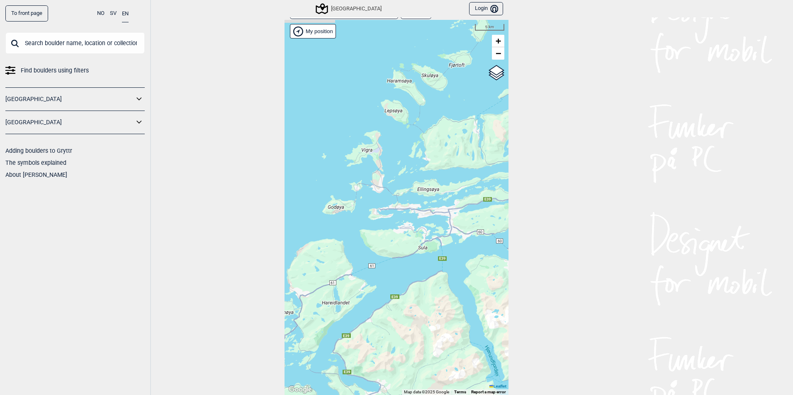
click at [390, 249] on div "Hallingdal Stange [GEOGRAPHIC_DATA] syd [GEOGRAPHIC_DATA] og omegn [GEOGRAPHIC_…" at bounding box center [396, 208] width 224 height 376
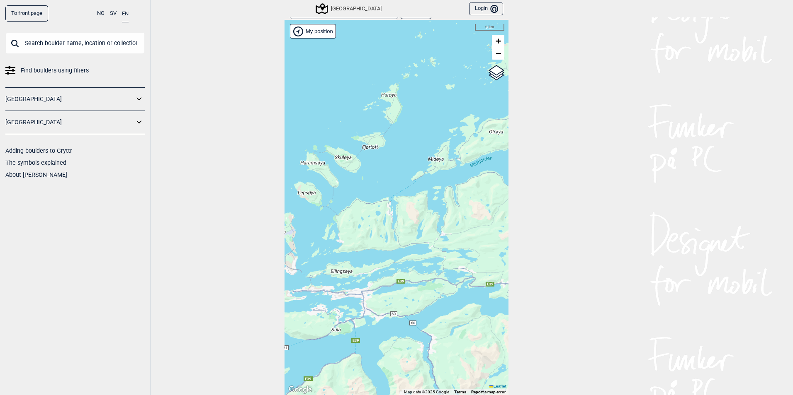
click at [395, 227] on div "Hallingdal Stange [GEOGRAPHIC_DATA] syd [GEOGRAPHIC_DATA] og omegn [GEOGRAPHIC_…" at bounding box center [396, 208] width 224 height 376
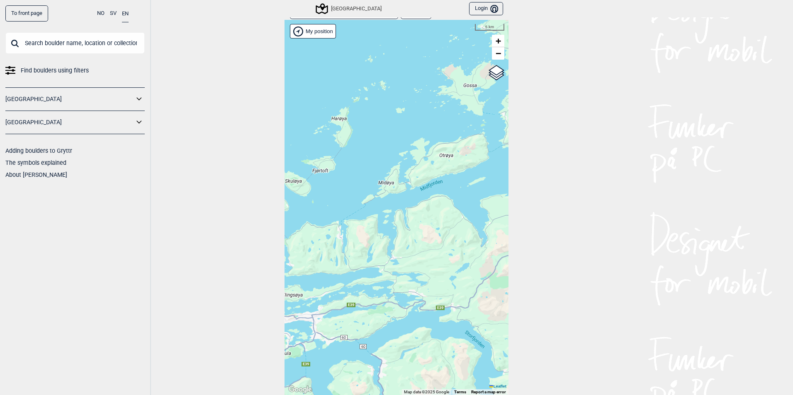
click at [378, 211] on div "Hallingdal Stange [GEOGRAPHIC_DATA] syd [GEOGRAPHIC_DATA] og omegn [GEOGRAPHIC_…" at bounding box center [396, 208] width 224 height 376
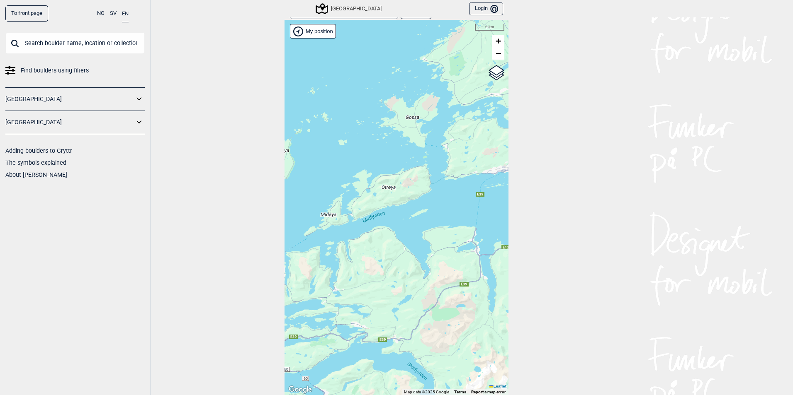
click at [369, 198] on div "Hallingdal Stange [GEOGRAPHIC_DATA] syd [GEOGRAPHIC_DATA] og omegn [GEOGRAPHIC_…" at bounding box center [396, 208] width 224 height 376
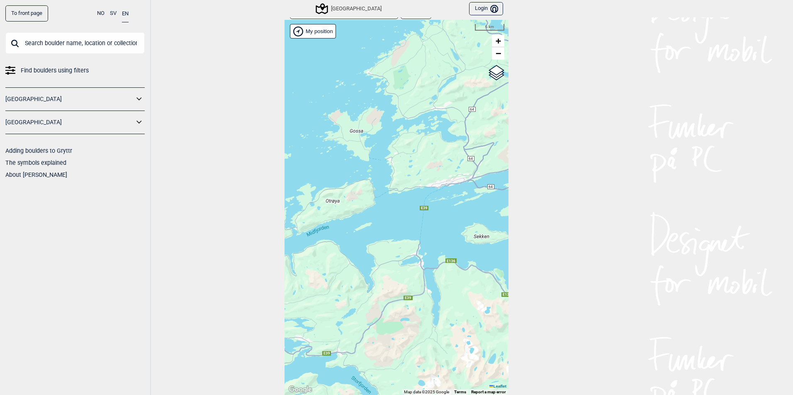
click at [383, 228] on div "Hallingdal Stange [GEOGRAPHIC_DATA] syd [GEOGRAPHIC_DATA] og omegn [GEOGRAPHIC_…" at bounding box center [396, 208] width 224 height 376
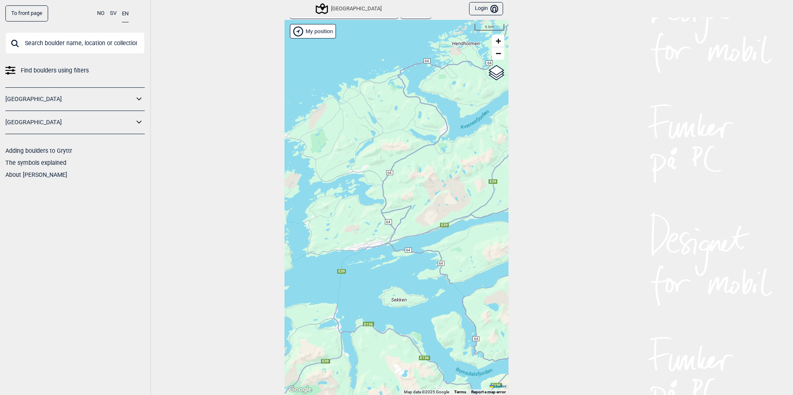
click at [395, 187] on div "Hallingdal Stange [GEOGRAPHIC_DATA] syd [GEOGRAPHIC_DATA] og omegn [GEOGRAPHIC_…" at bounding box center [396, 208] width 224 height 376
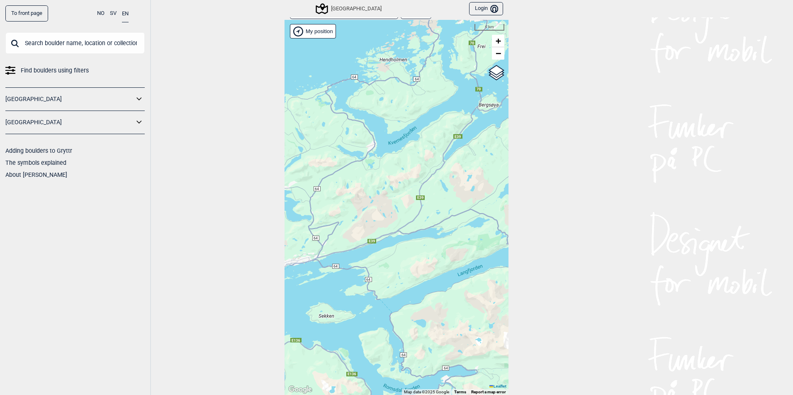
click at [383, 192] on div "Hallingdal Stange [GEOGRAPHIC_DATA] syd [GEOGRAPHIC_DATA] og omegn [GEOGRAPHIC_…" at bounding box center [396, 208] width 224 height 376
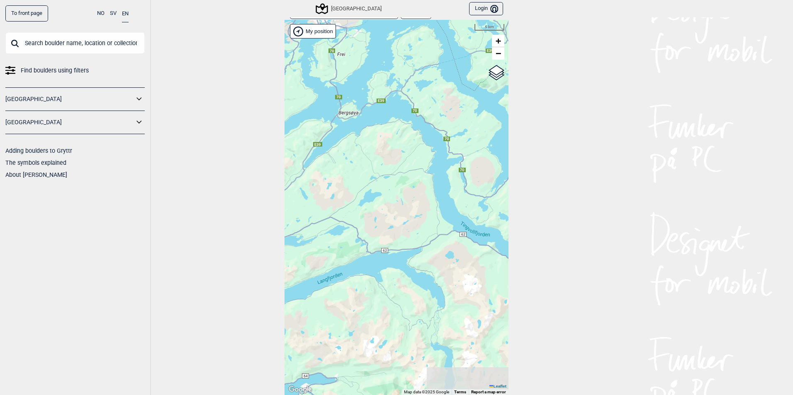
click at [380, 107] on div "Hallingdal Stange [GEOGRAPHIC_DATA] syd [GEOGRAPHIC_DATA] og omegn [GEOGRAPHIC_…" at bounding box center [396, 208] width 224 height 376
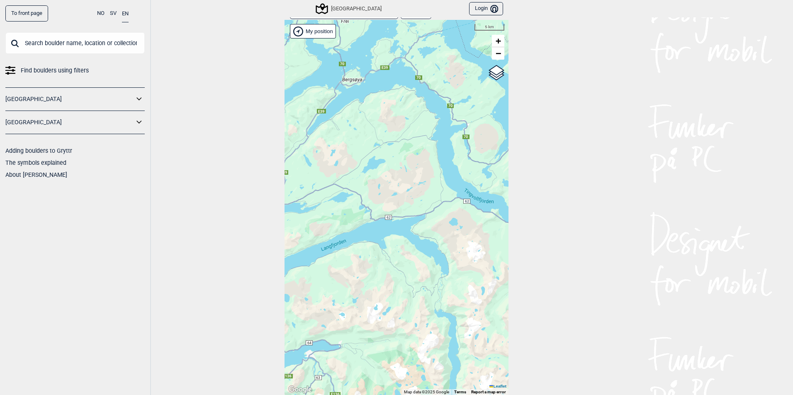
click at [417, 138] on div "Hallingdal Stange [GEOGRAPHIC_DATA] syd [GEOGRAPHIC_DATA] og omegn [GEOGRAPHIC_…" at bounding box center [396, 208] width 224 height 376
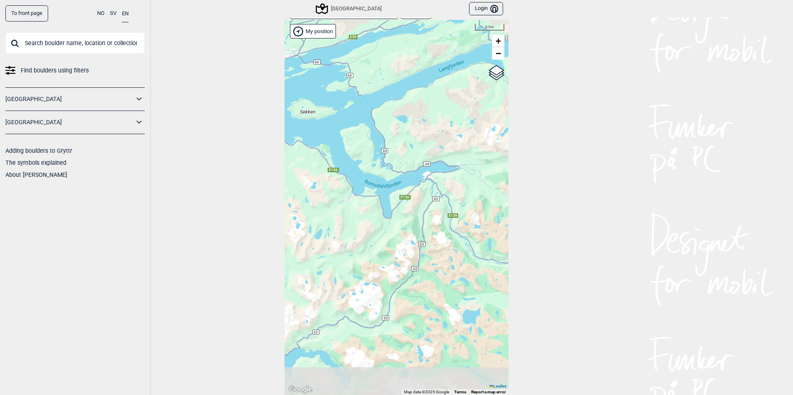
click at [495, 140] on div "Hallingdal Stange [GEOGRAPHIC_DATA] syd [GEOGRAPHIC_DATA] og omegn [GEOGRAPHIC_…" at bounding box center [396, 208] width 224 height 376
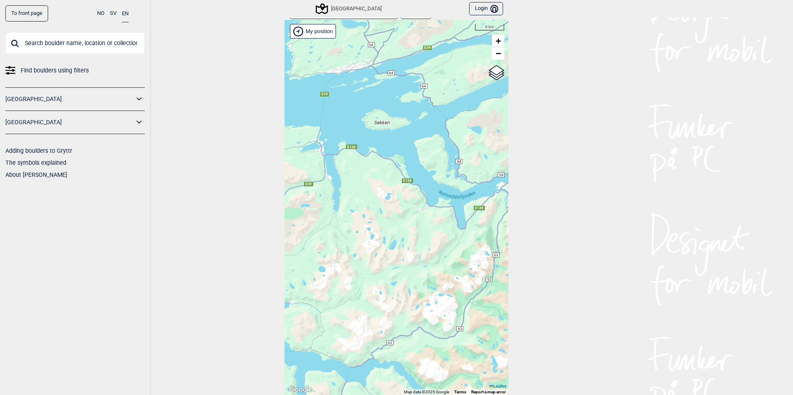
click at [468, 229] on div "Hallingdal Stange [GEOGRAPHIC_DATA] syd [GEOGRAPHIC_DATA] og omegn [GEOGRAPHIC_…" at bounding box center [396, 208] width 224 height 376
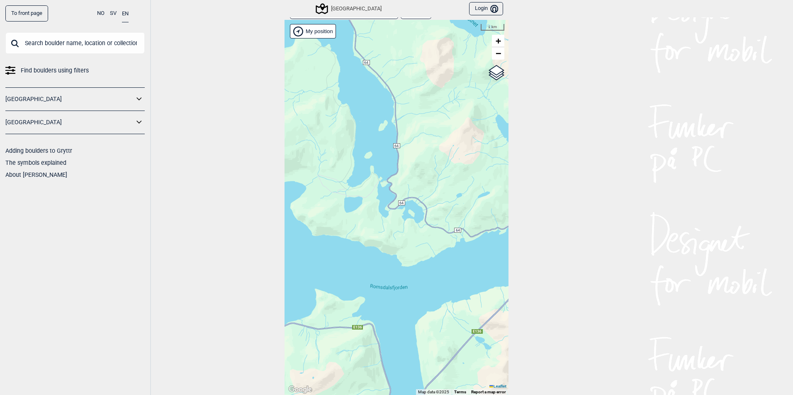
click at [358, 214] on div "Hallingdal Stange [GEOGRAPHIC_DATA] syd [GEOGRAPHIC_DATA] og omegn [GEOGRAPHIC_…" at bounding box center [396, 208] width 224 height 376
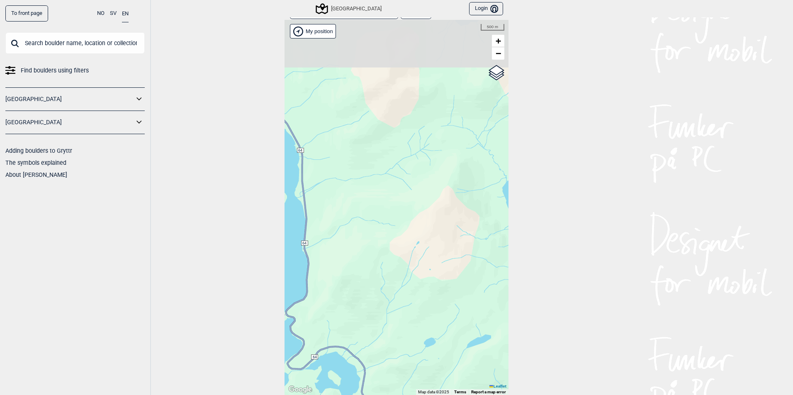
click at [398, 243] on div "Hallingdal Stange [GEOGRAPHIC_DATA] syd [GEOGRAPHIC_DATA] og omegn [GEOGRAPHIC_…" at bounding box center [396, 208] width 224 height 376
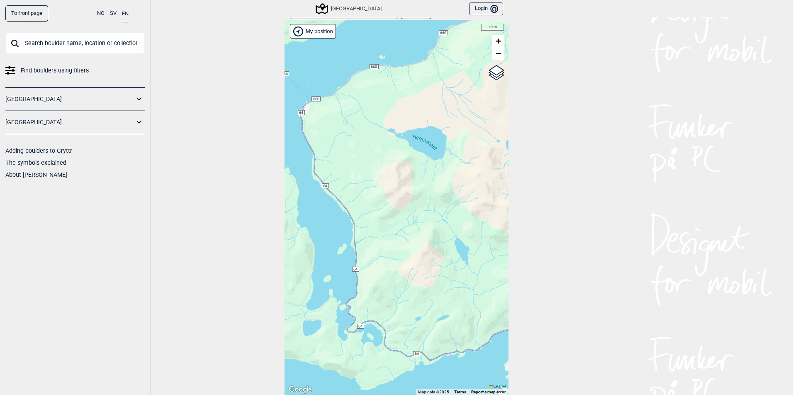
click at [408, 206] on div "Hallingdal Stange [GEOGRAPHIC_DATA] syd [GEOGRAPHIC_DATA] og omegn [GEOGRAPHIC_…" at bounding box center [396, 208] width 224 height 376
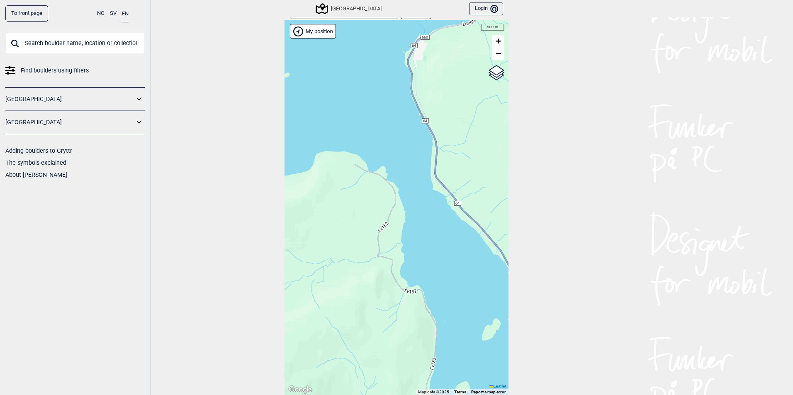
click at [471, 112] on div "Hallingdal Stange [GEOGRAPHIC_DATA] syd [GEOGRAPHIC_DATA] og omegn [GEOGRAPHIC_…" at bounding box center [396, 208] width 224 height 376
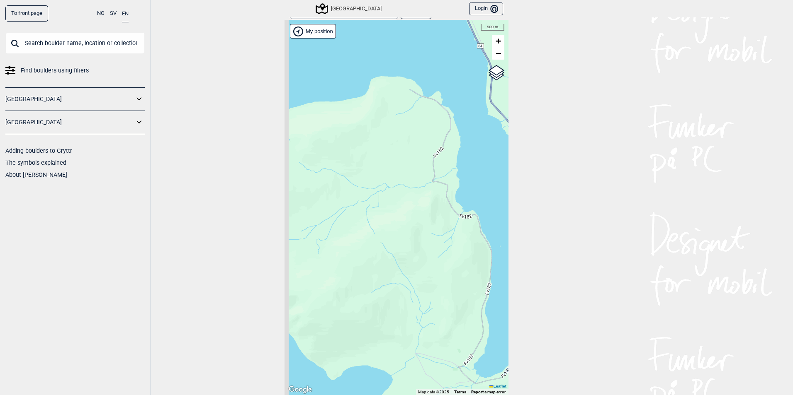
click at [461, 178] on div "Hallingdal Stange [GEOGRAPHIC_DATA] syd [GEOGRAPHIC_DATA] og omegn [GEOGRAPHIC_…" at bounding box center [396, 208] width 224 height 376
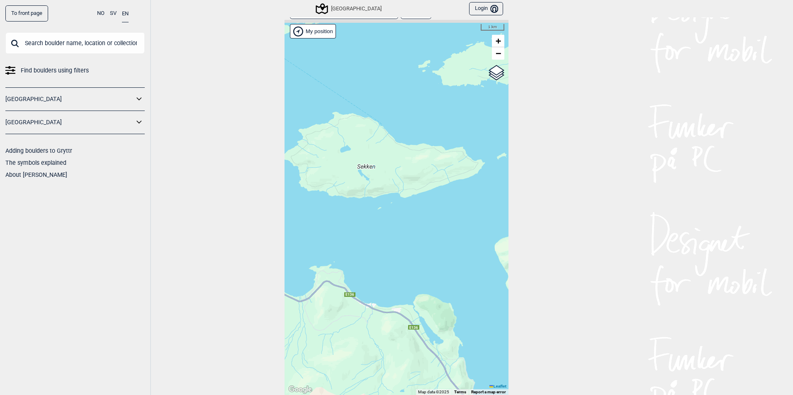
click at [537, 281] on div "To front page NO SV EN Find boulders using filters [GEOGRAPHIC_DATA] [GEOGRAPHI…" at bounding box center [396, 197] width 793 height 395
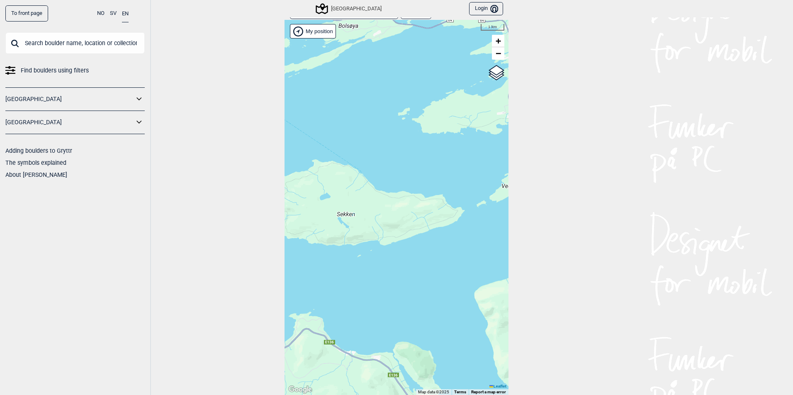
click at [402, 229] on div "Hallingdal Stange [GEOGRAPHIC_DATA] syd [GEOGRAPHIC_DATA] og omegn [GEOGRAPHIC_…" at bounding box center [396, 208] width 224 height 376
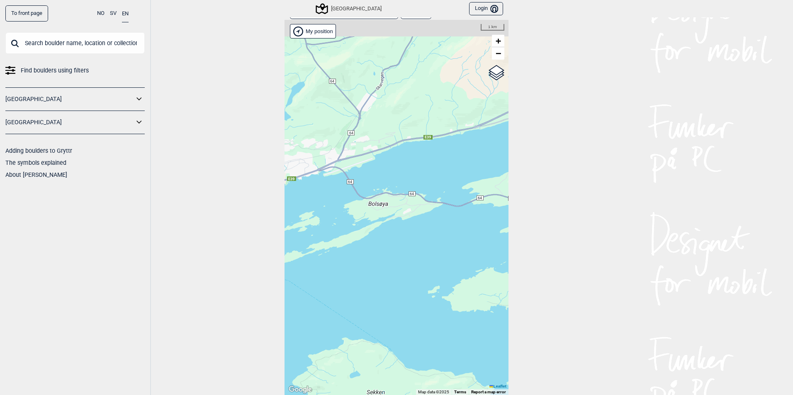
click at [456, 240] on div "Hallingdal Stange [GEOGRAPHIC_DATA] syd [GEOGRAPHIC_DATA] og omegn [GEOGRAPHIC_…" at bounding box center [396, 208] width 224 height 376
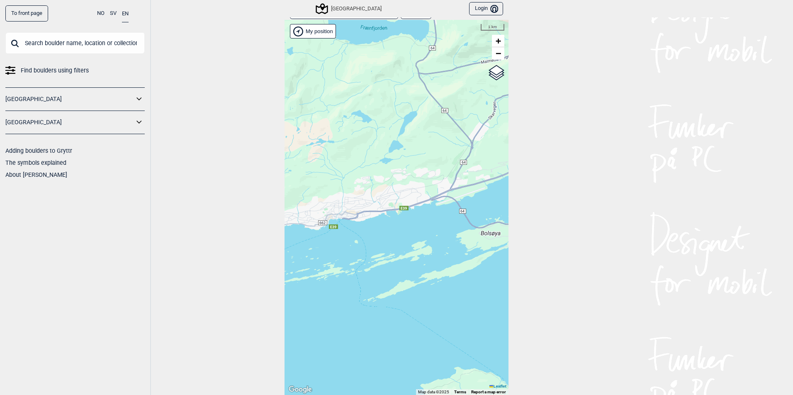
click at [463, 216] on div "Hallingdal Stange [GEOGRAPHIC_DATA] syd [GEOGRAPHIC_DATA] og omegn [GEOGRAPHIC_…" at bounding box center [396, 208] width 224 height 376
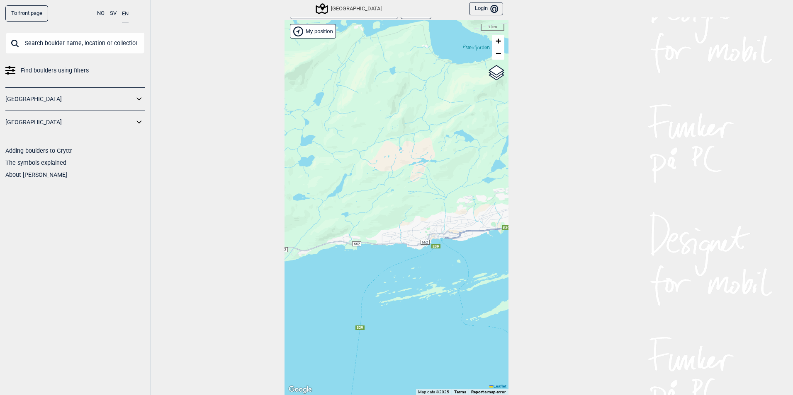
click at [441, 206] on div "Hallingdal Stange [GEOGRAPHIC_DATA] syd [GEOGRAPHIC_DATA] og omegn [GEOGRAPHIC_…" at bounding box center [396, 208] width 224 height 376
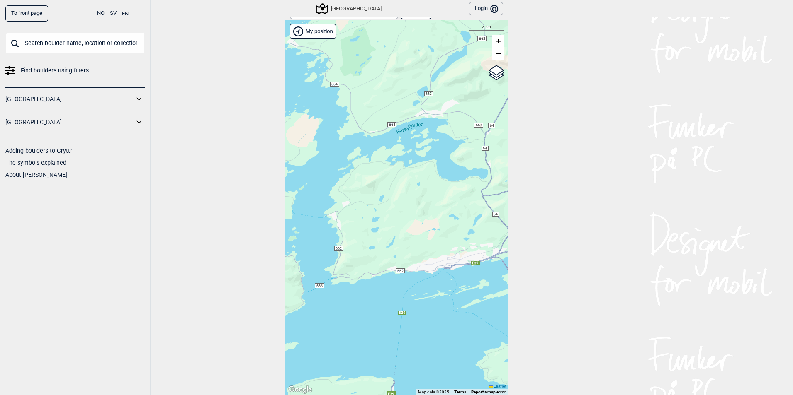
click at [417, 245] on div "Hallingdal Stange [GEOGRAPHIC_DATA] syd [GEOGRAPHIC_DATA] og omegn [GEOGRAPHIC_…" at bounding box center [396, 208] width 224 height 376
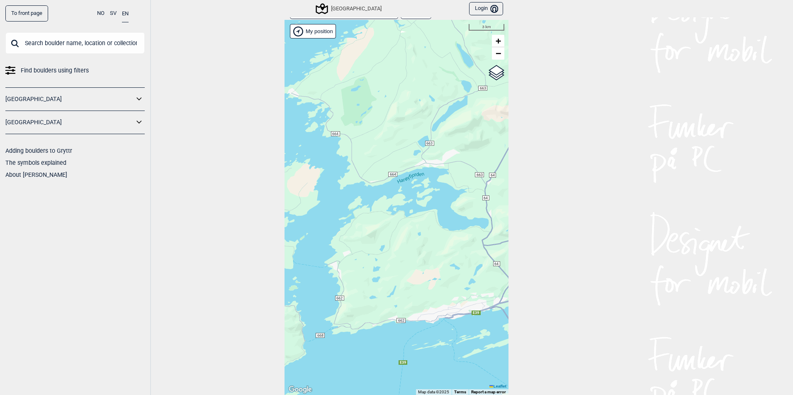
click at [416, 225] on div "Hallingdal Stange [GEOGRAPHIC_DATA] syd [GEOGRAPHIC_DATA] og omegn [GEOGRAPHIC_…" at bounding box center [396, 208] width 224 height 376
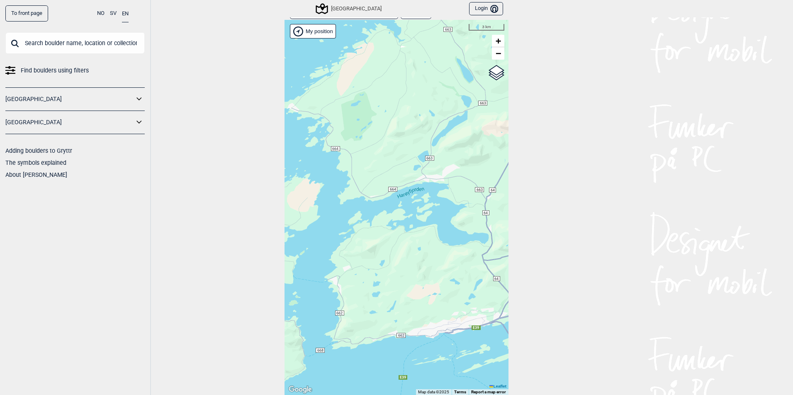
click at [383, 119] on div "Hallingdal Stange [GEOGRAPHIC_DATA] syd [GEOGRAPHIC_DATA] og omegn [GEOGRAPHIC_…" at bounding box center [396, 208] width 224 height 376
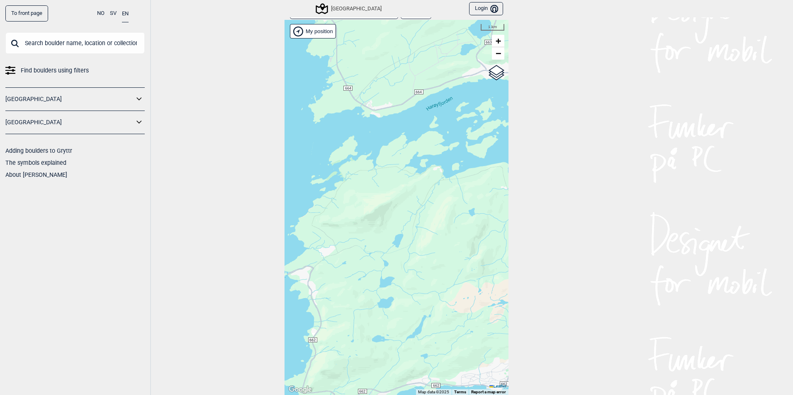
click at [402, 210] on div "Hallingdal Stange [GEOGRAPHIC_DATA] syd [GEOGRAPHIC_DATA] og omegn [GEOGRAPHIC_…" at bounding box center [396, 208] width 224 height 376
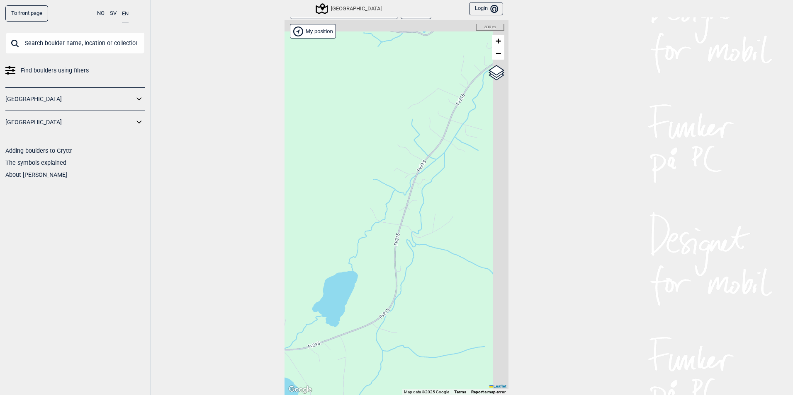
click at [311, 279] on div "Hallingdal Stange [GEOGRAPHIC_DATA] syd [GEOGRAPHIC_DATA] og omegn [GEOGRAPHIC_…" at bounding box center [396, 208] width 224 height 376
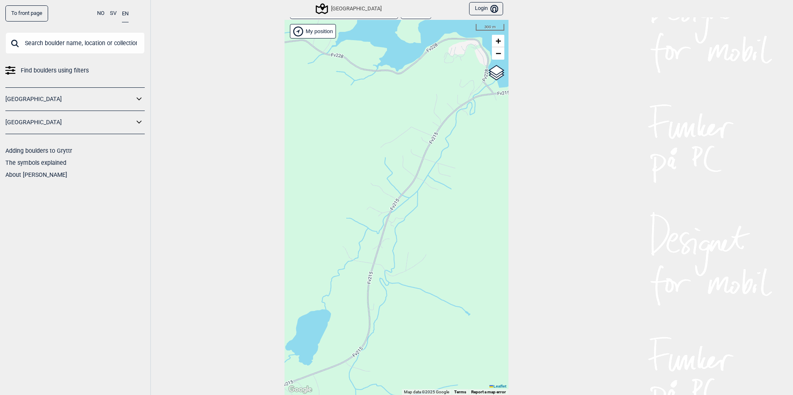
click at [346, 248] on div "Hallingdal Stange [GEOGRAPHIC_DATA] syd [GEOGRAPHIC_DATA] og omegn [GEOGRAPHIC_…" at bounding box center [396, 208] width 224 height 376
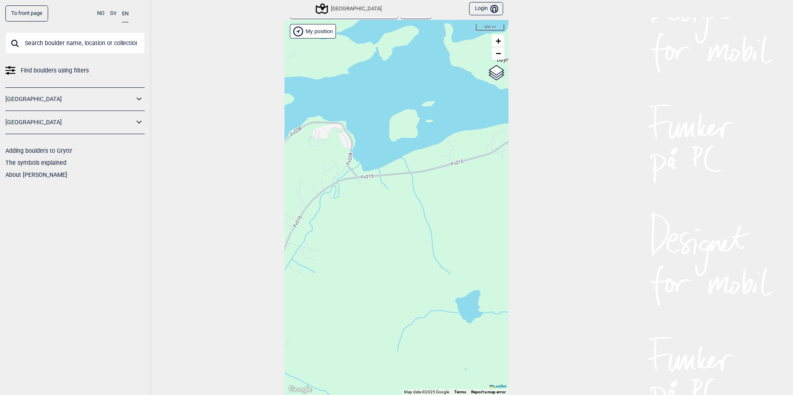
click at [266, 157] on div "To front page NO SV EN Find boulders using filters [GEOGRAPHIC_DATA] [GEOGRAPHI…" at bounding box center [396, 197] width 793 height 395
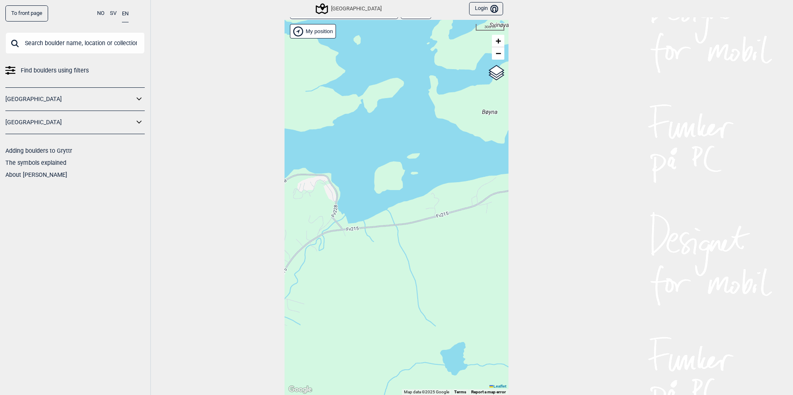
click at [456, 252] on div "Hallingdal Stange [GEOGRAPHIC_DATA] syd [GEOGRAPHIC_DATA] og omegn [GEOGRAPHIC_…" at bounding box center [396, 208] width 224 height 376
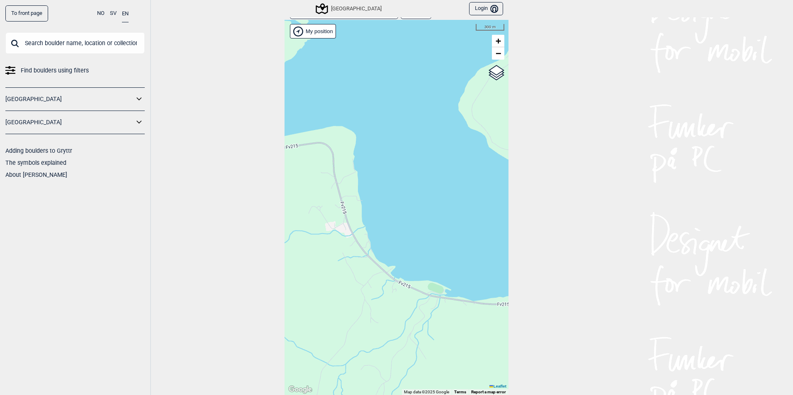
click at [191, 167] on div "To front page NO SV EN Find boulders using filters [GEOGRAPHIC_DATA] [GEOGRAPHI…" at bounding box center [396, 197] width 793 height 395
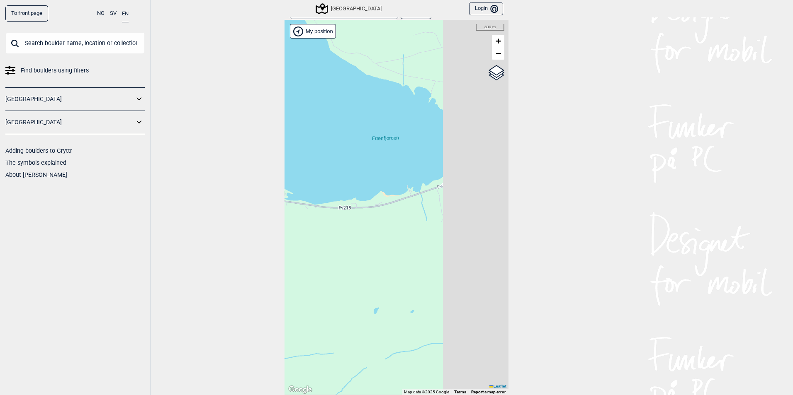
click at [278, 165] on div "To front page NO SV EN Find boulders using filters [GEOGRAPHIC_DATA] [GEOGRAPHI…" at bounding box center [396, 197] width 793 height 395
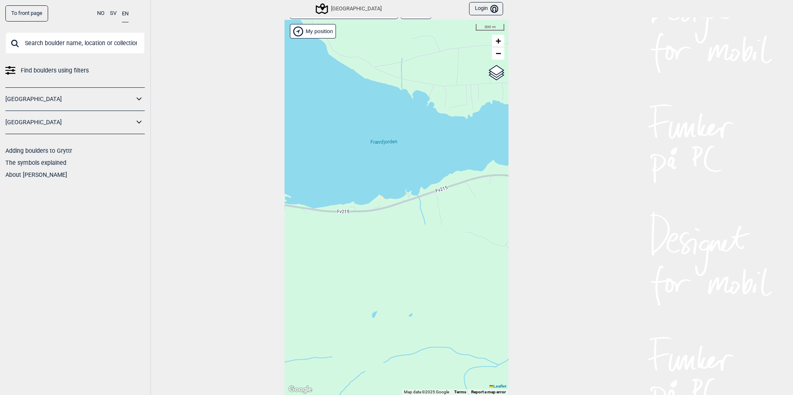
click at [392, 263] on div "Hallingdal Stange [GEOGRAPHIC_DATA] syd [GEOGRAPHIC_DATA] og omegn [GEOGRAPHIC_…" at bounding box center [396, 208] width 224 height 376
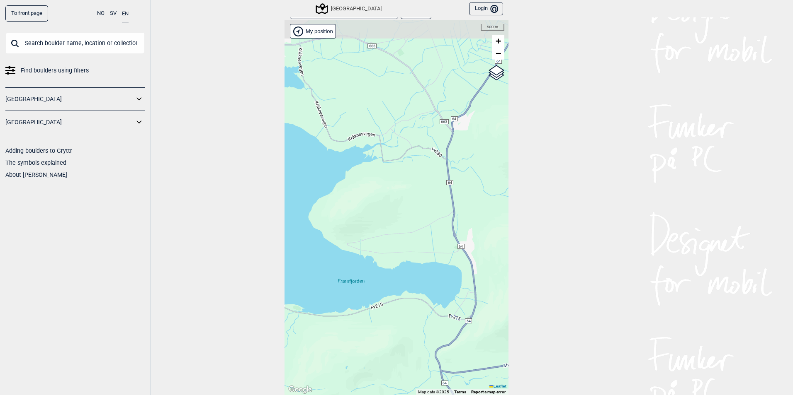
click at [390, 212] on div "Hallingdal Stange [GEOGRAPHIC_DATA] syd [GEOGRAPHIC_DATA] og omegn [GEOGRAPHIC_…" at bounding box center [396, 208] width 224 height 376
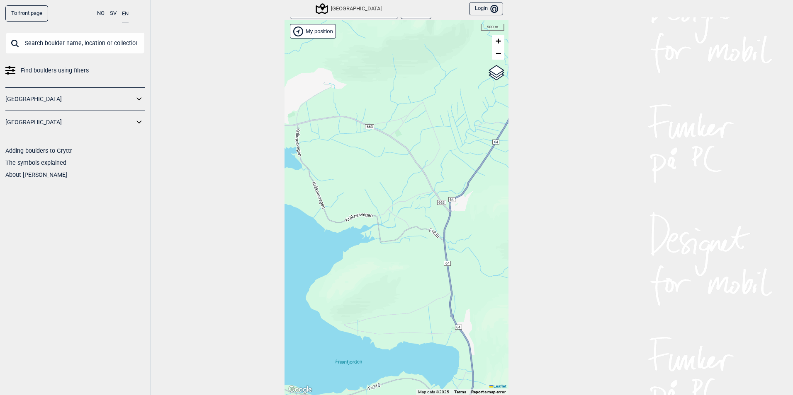
click at [389, 209] on div "Hallingdal Stange [GEOGRAPHIC_DATA] syd [GEOGRAPHIC_DATA] og omegn [GEOGRAPHIC_…" at bounding box center [396, 208] width 224 height 376
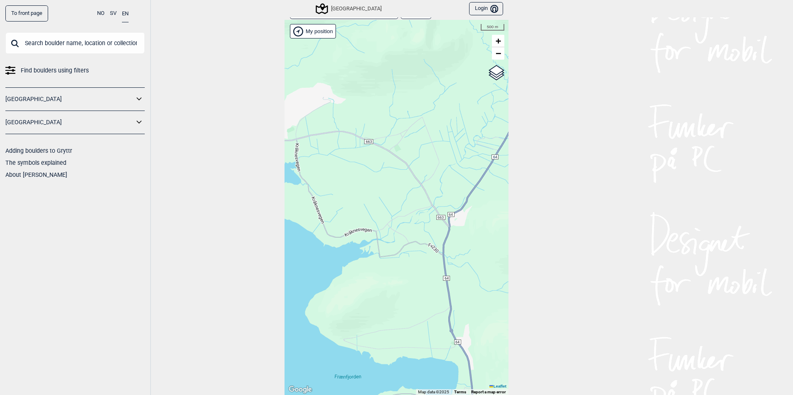
click at [434, 195] on div "Hallingdal Stange [GEOGRAPHIC_DATA] syd [GEOGRAPHIC_DATA] og omegn [GEOGRAPHIC_…" at bounding box center [396, 208] width 224 height 376
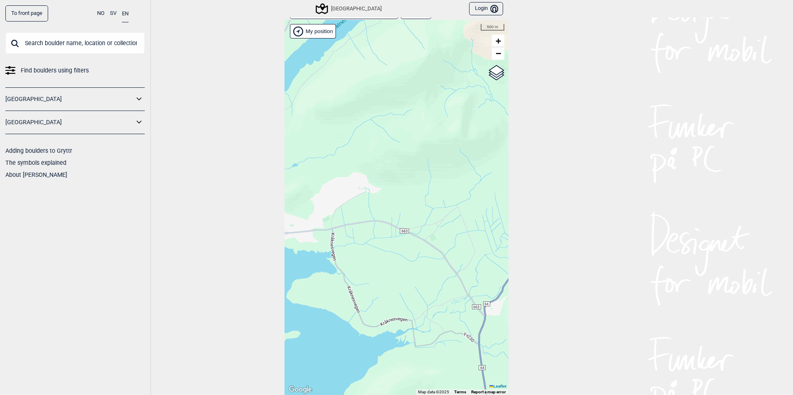
click at [398, 237] on div "Hallingdal Stange [GEOGRAPHIC_DATA] syd [GEOGRAPHIC_DATA] og omegn [GEOGRAPHIC_…" at bounding box center [396, 208] width 224 height 376
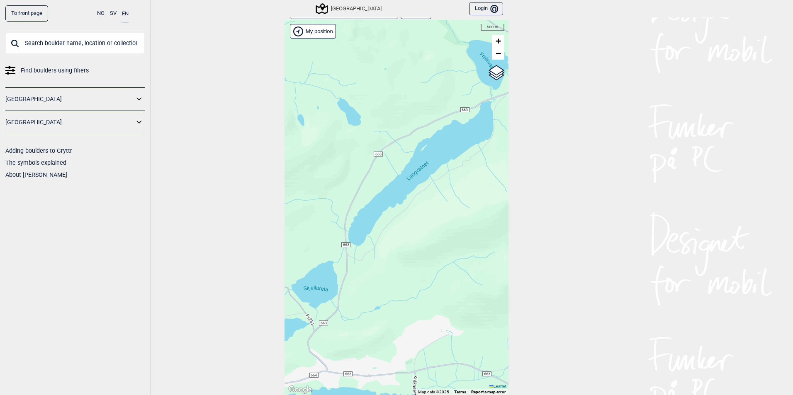
click at [387, 277] on div "Hallingdal Stange [GEOGRAPHIC_DATA] syd [GEOGRAPHIC_DATA] og omegn [GEOGRAPHIC_…" at bounding box center [396, 208] width 224 height 376
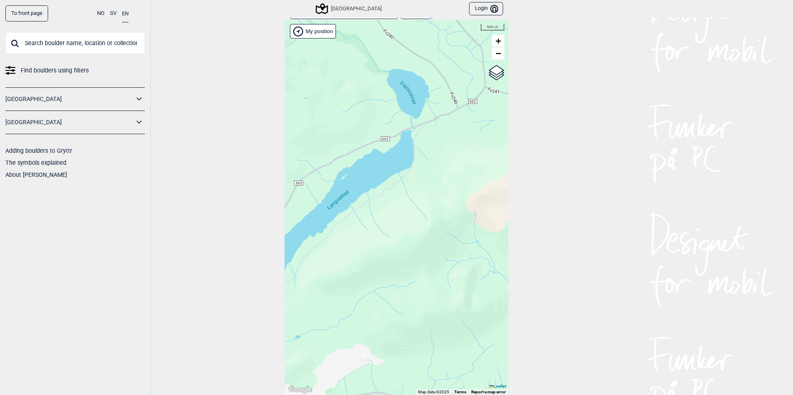
click at [424, 261] on div "Hallingdal Stange [GEOGRAPHIC_DATA] syd [GEOGRAPHIC_DATA] og omegn [GEOGRAPHIC_…" at bounding box center [396, 208] width 224 height 376
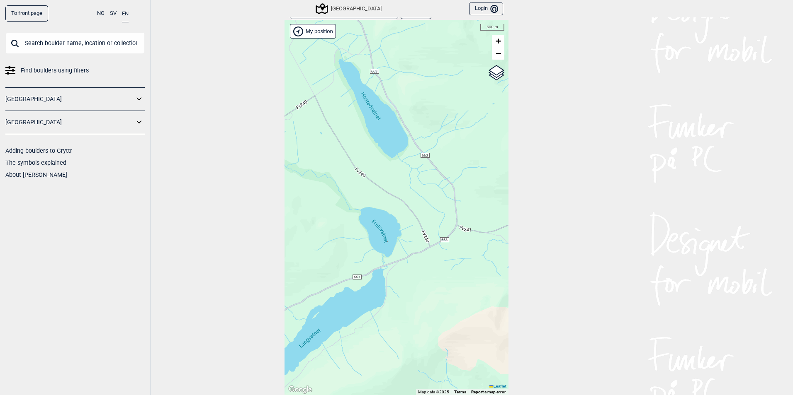
click at [405, 201] on div "Hallingdal Stange [GEOGRAPHIC_DATA] syd [GEOGRAPHIC_DATA] og omegn [GEOGRAPHIC_…" at bounding box center [396, 208] width 224 height 376
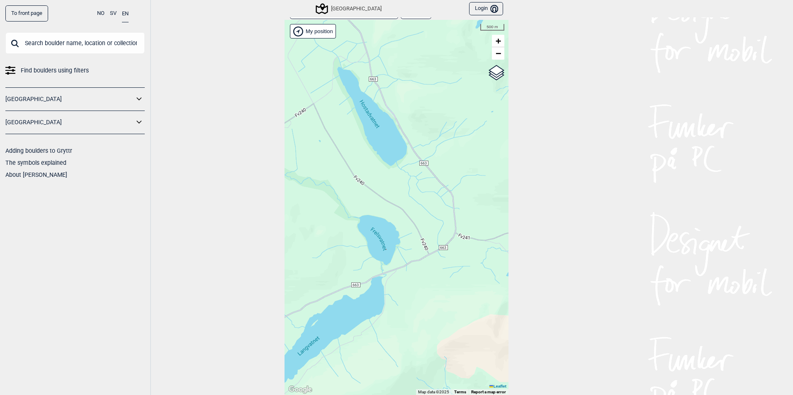
click at [395, 197] on div "Hallingdal Stange [GEOGRAPHIC_DATA] syd [GEOGRAPHIC_DATA] og omegn [GEOGRAPHIC_…" at bounding box center [396, 208] width 224 height 376
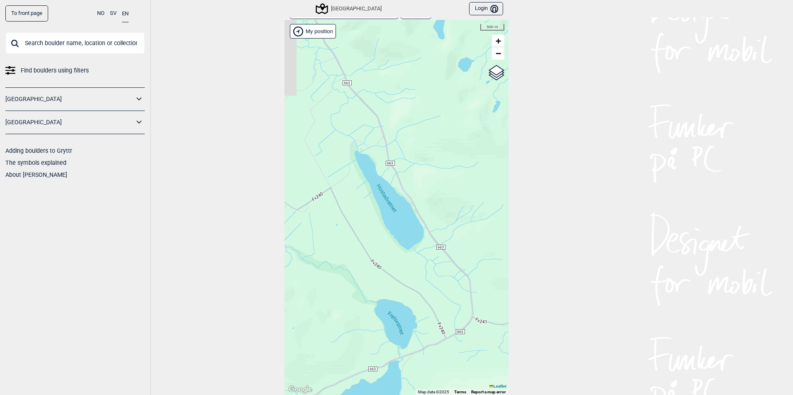
click at [408, 205] on div "Hallingdal Stange [GEOGRAPHIC_DATA] syd [GEOGRAPHIC_DATA] og omegn [GEOGRAPHIC_…" at bounding box center [396, 208] width 224 height 376
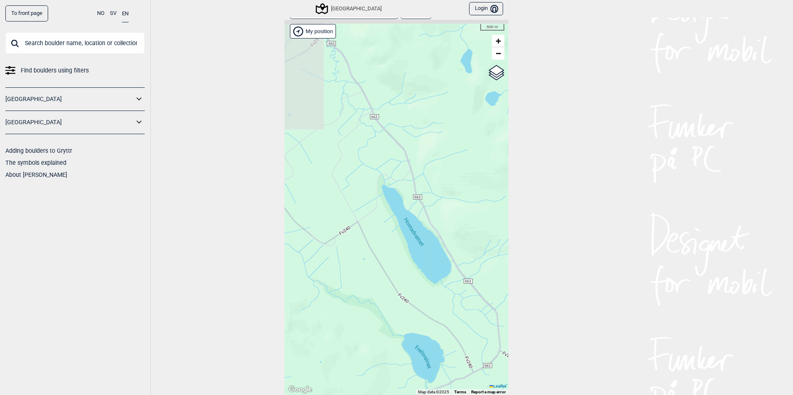
click at [400, 206] on div "Hallingdal Stange [GEOGRAPHIC_DATA] syd [GEOGRAPHIC_DATA] og omegn [GEOGRAPHIC_…" at bounding box center [396, 208] width 224 height 376
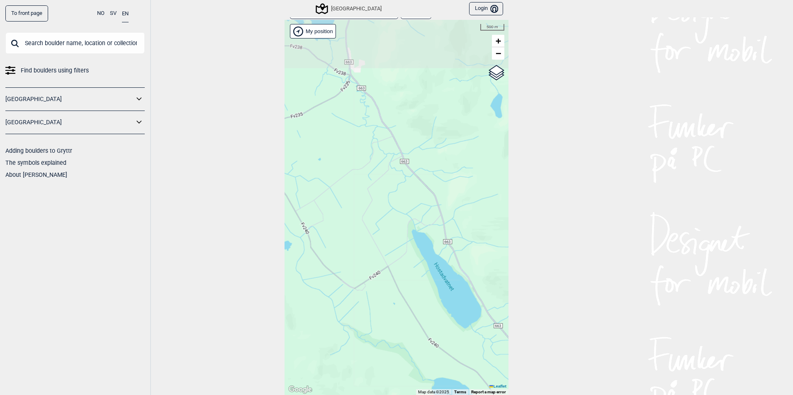
click at [390, 209] on div "Hallingdal Stange [GEOGRAPHIC_DATA] syd [GEOGRAPHIC_DATA] og omegn [GEOGRAPHIC_…" at bounding box center [396, 208] width 224 height 376
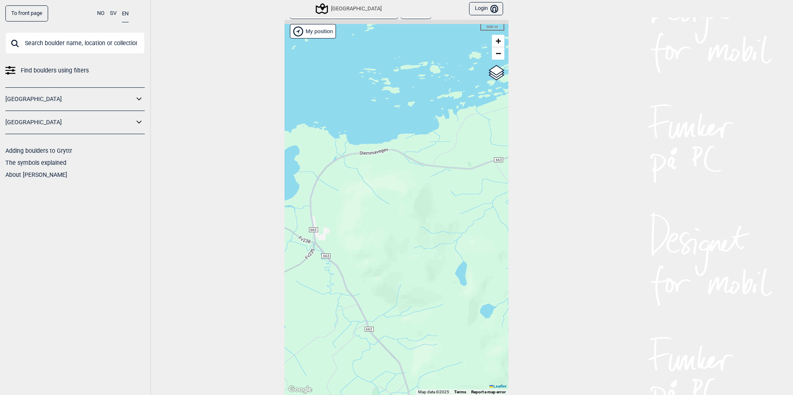
click at [362, 240] on div "Hallingdal Stange [GEOGRAPHIC_DATA] syd [GEOGRAPHIC_DATA] og omegn [GEOGRAPHIC_…" at bounding box center [396, 208] width 224 height 376
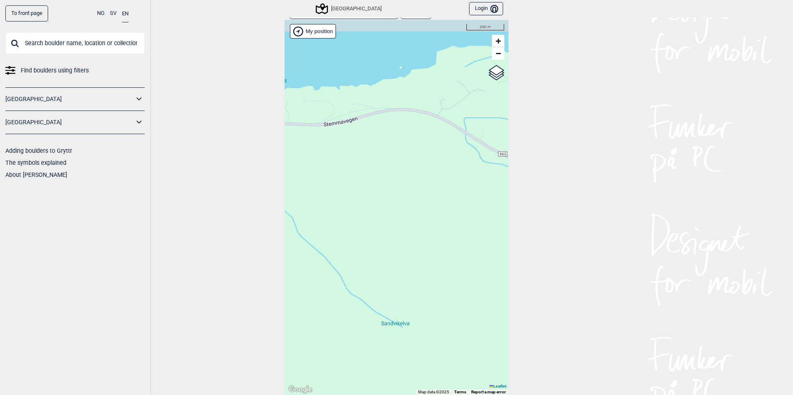
click at [359, 183] on div "Hallingdal Stange [GEOGRAPHIC_DATA] syd [GEOGRAPHIC_DATA] og omegn [GEOGRAPHIC_…" at bounding box center [396, 208] width 224 height 376
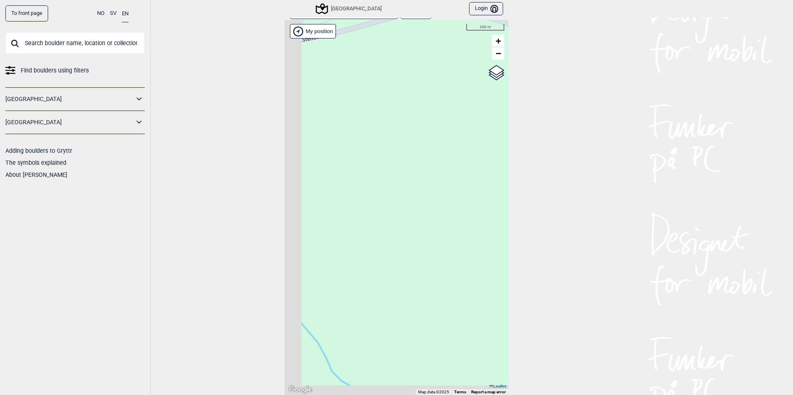
click at [451, 161] on div "Hallingdal Stange [GEOGRAPHIC_DATA] syd [GEOGRAPHIC_DATA] og omegn [GEOGRAPHIC_…" at bounding box center [396, 208] width 224 height 376
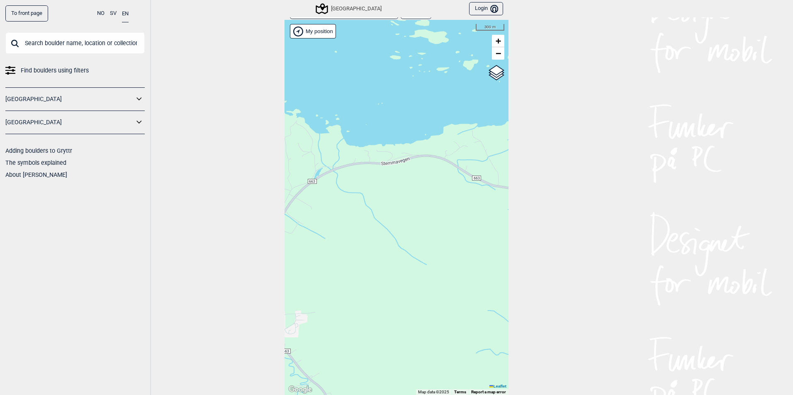
click at [140, 97] on icon at bounding box center [139, 99] width 11 height 12
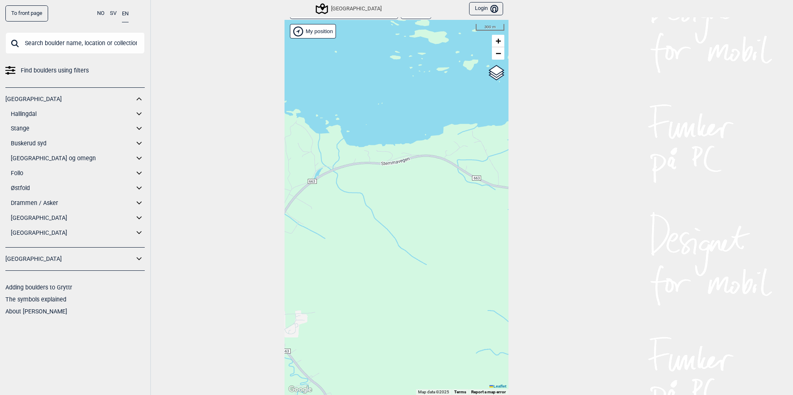
click at [23, 41] on input "text" at bounding box center [74, 43] width 139 height 22
click at [141, 259] on icon at bounding box center [138, 258] width 5 height 3
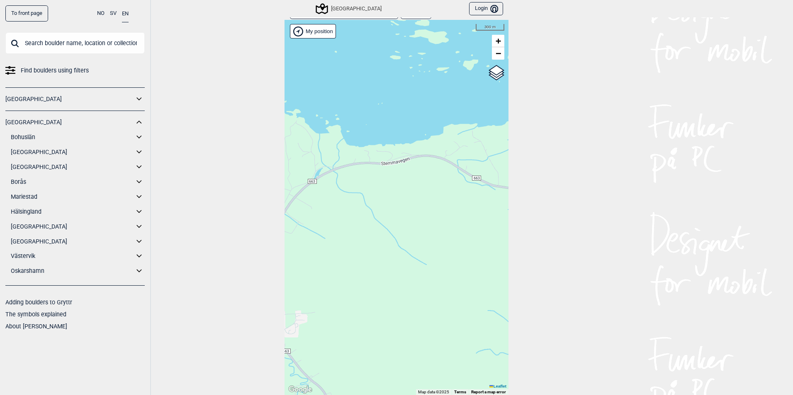
click at [138, 98] on icon at bounding box center [139, 99] width 11 height 12
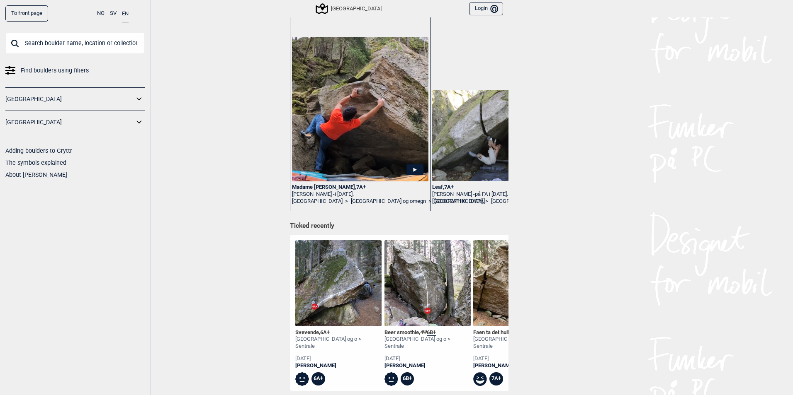
scroll to position [41, 0]
